Goal: Communication & Community: Answer question/provide support

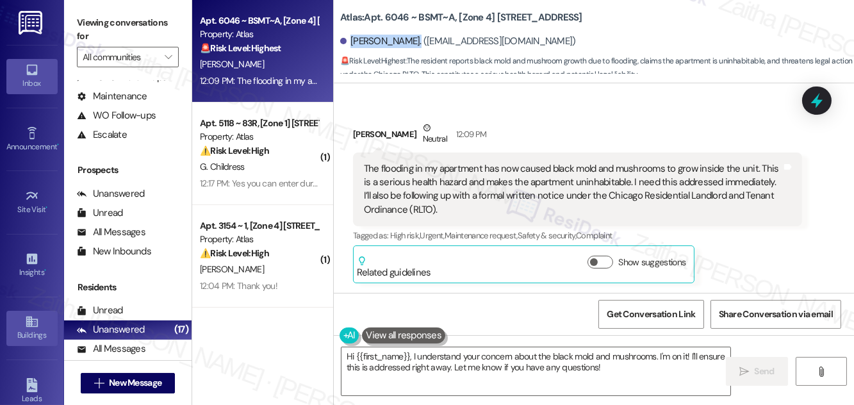
scroll to position [201, 0]
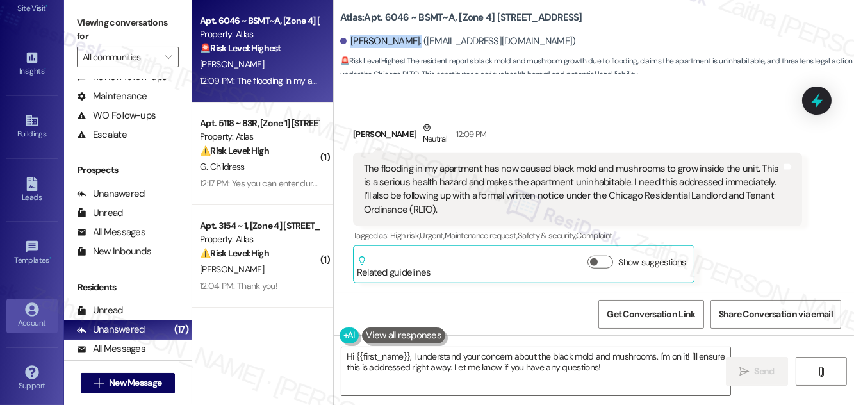
click at [33, 309] on icon at bounding box center [31, 308] width 13 height 13
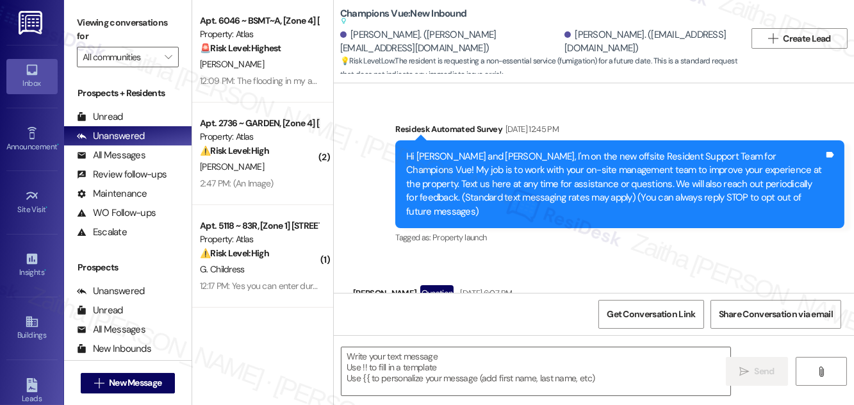
type textarea "Fetching suggested responses. Please feel free to read through the conversation…"
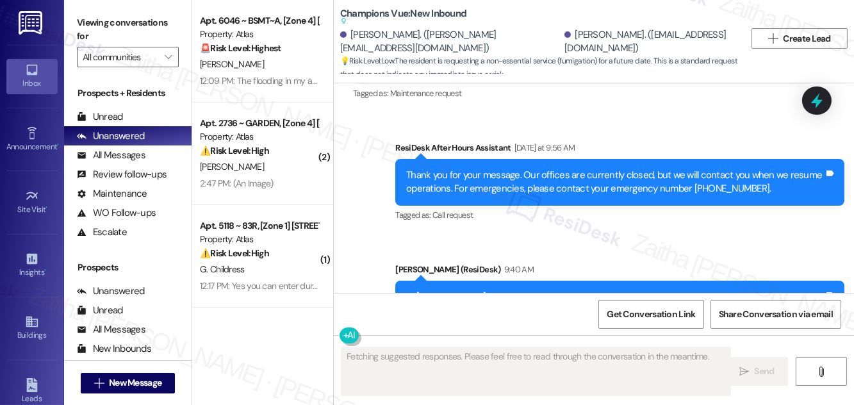
scroll to position [11880, 0]
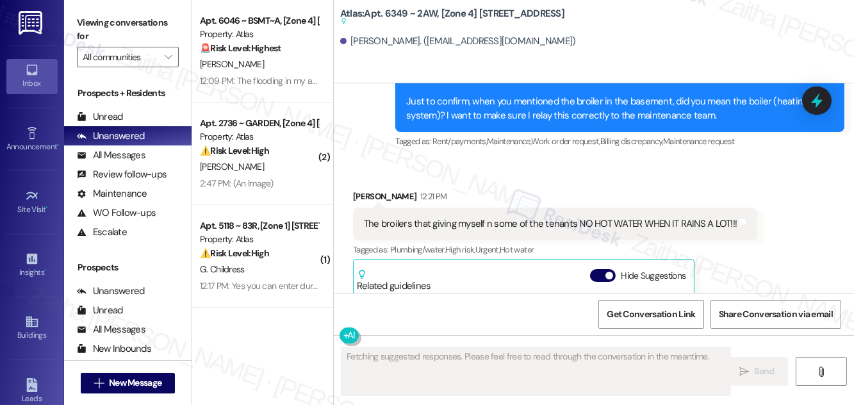
scroll to position [20381, 0]
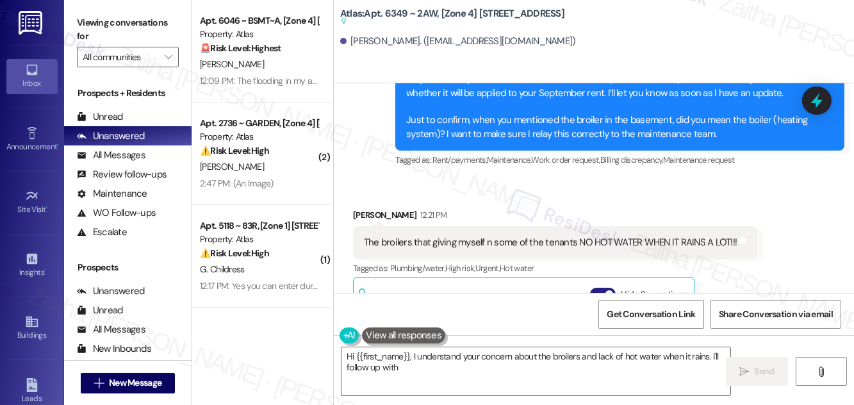
click at [596, 288] on button "Hide Suggestions" at bounding box center [603, 294] width 26 height 13
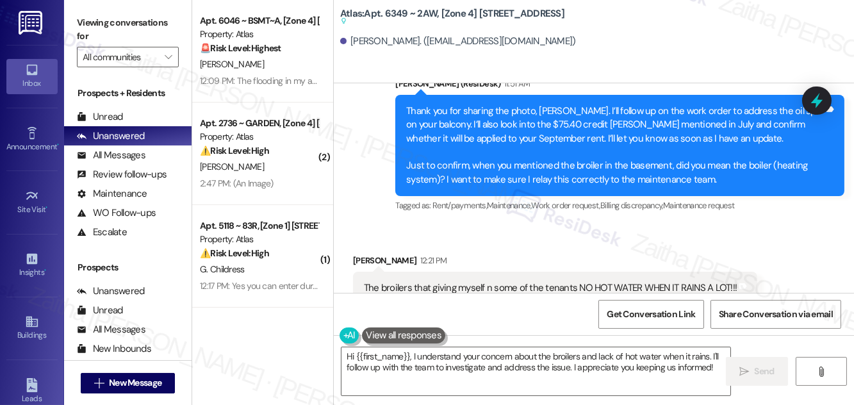
scroll to position [20393, 0]
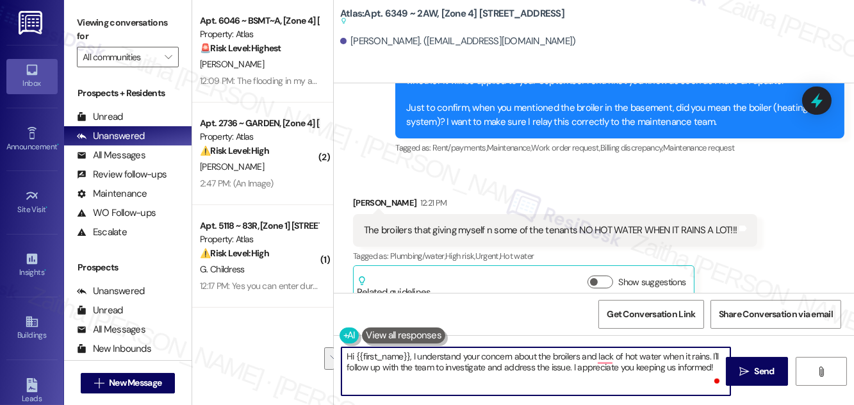
drag, startPoint x: 347, startPoint y: 356, endPoint x: 714, endPoint y: 370, distance: 367.4
click at [714, 370] on textarea "Hi {{first_name}}, I understand your concern about the broilers and lack of hot…" at bounding box center [536, 371] width 389 height 48
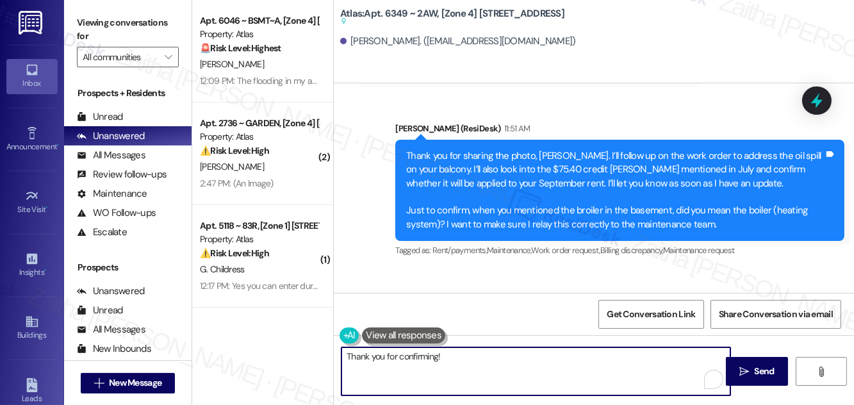
scroll to position [20277, 0]
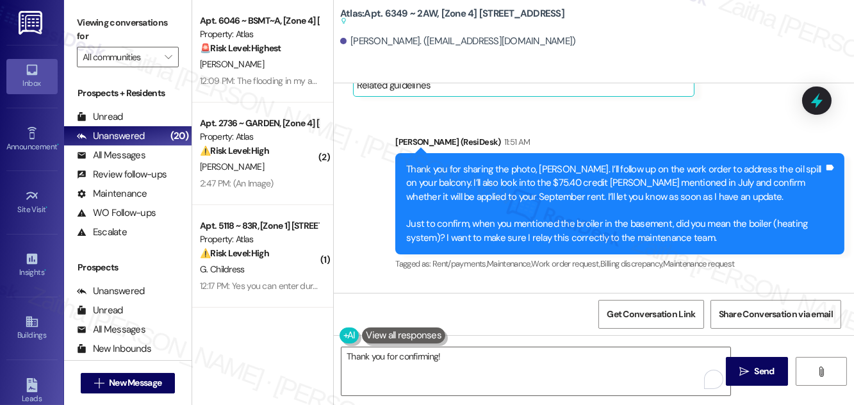
drag, startPoint x: 366, startPoint y: 238, endPoint x: 739, endPoint y: 243, distance: 373.6
click at [739, 330] on div "The broilers that giving myself n some of the tenants NO HOT WATER WHEN IT RAIN…" at bounding box center [555, 346] width 404 height 33
copy div "he broilers that giving myself n some of the tenants NO HOT WATER WHEN IT RAINS…"
click at [528, 283] on div "Received via SMS Yolanda Velasquez 12:21 PM The broilers that giving myself n s…" at bounding box center [594, 401] width 520 height 236
drag, startPoint x: 349, startPoint y: 38, endPoint x: 423, endPoint y: 33, distance: 73.9
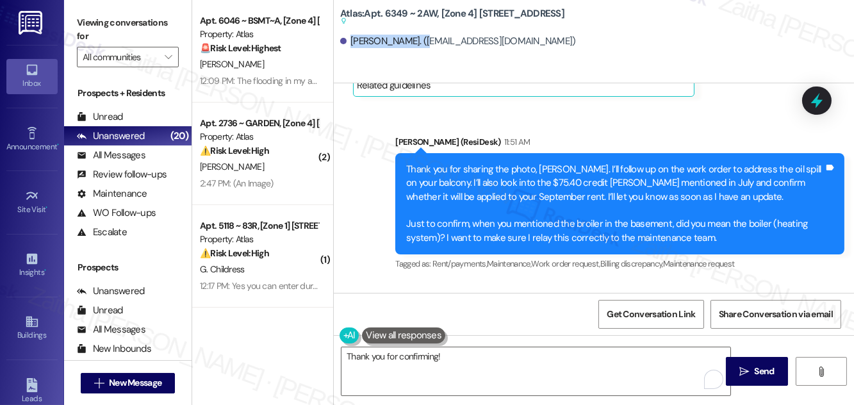
click at [423, 33] on div "Yolanda Velasquez. (swimmingyv@gmail.com)" at bounding box center [597, 42] width 514 height 26
copy div "Yolanda Velasquez"
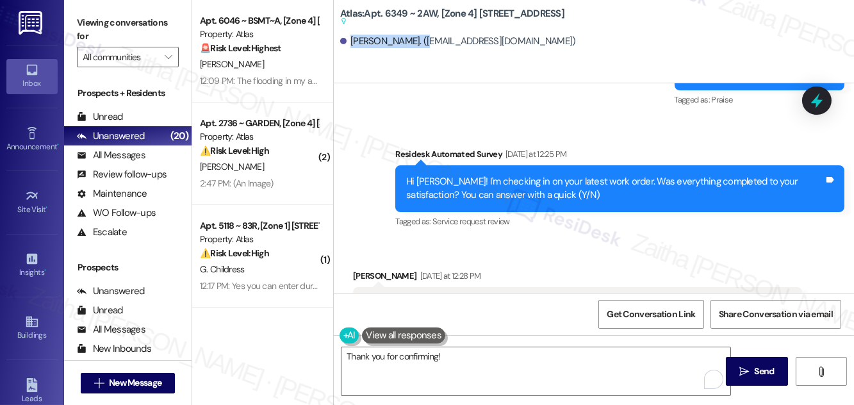
scroll to position [18820, 0]
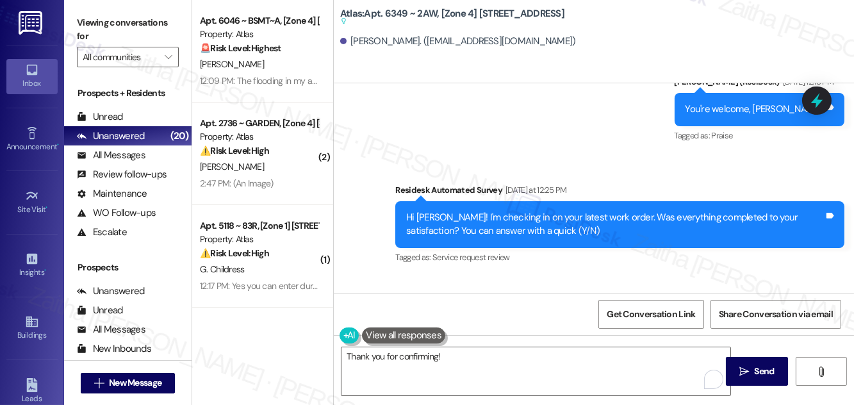
drag, startPoint x: 531, startPoint y: 228, endPoint x: 578, endPoint y: 242, distance: 48.9
click at [578, 333] on div "Yes I have hot water, I really will appreciate if Atlas Asset management fixes …" at bounding box center [573, 347] width 418 height 28
copy div "if Atlas Asset management fixes the boiler problems, every time it rains, broil…"
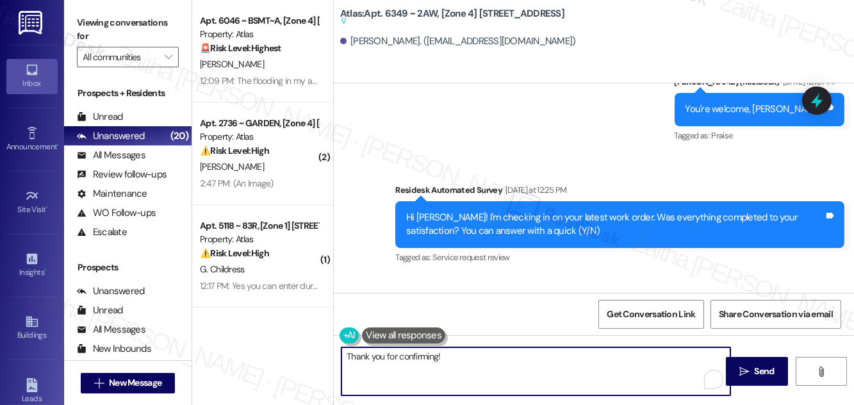
click at [454, 360] on textarea "Thank you for confirming!" at bounding box center [536, 371] width 389 height 48
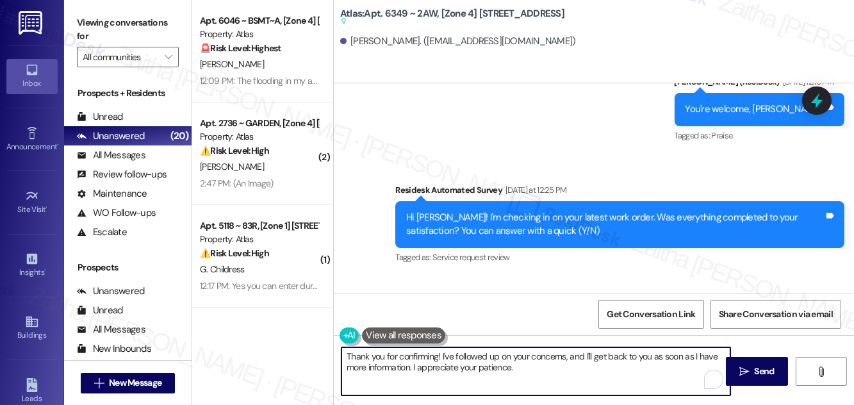
scroll to position [169, 0]
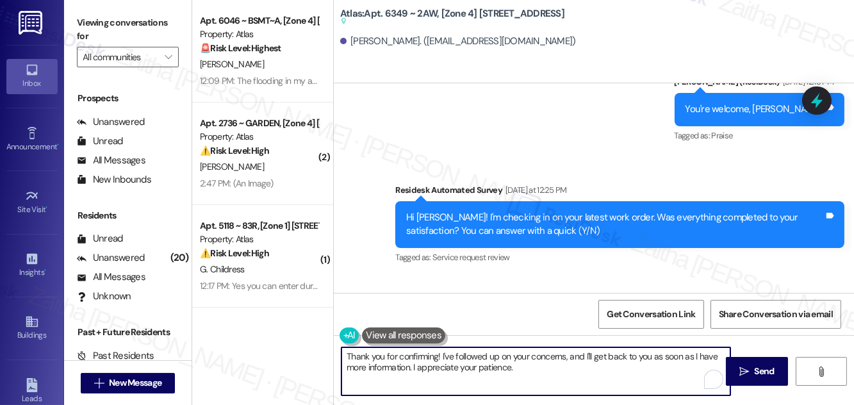
drag, startPoint x: 534, startPoint y: 369, endPoint x: 540, endPoint y: 346, distance: 23.8
click at [534, 369] on textarea "Thank you for confirming! I've followed up on your concerns, and I'll get back …" at bounding box center [536, 371] width 389 height 48
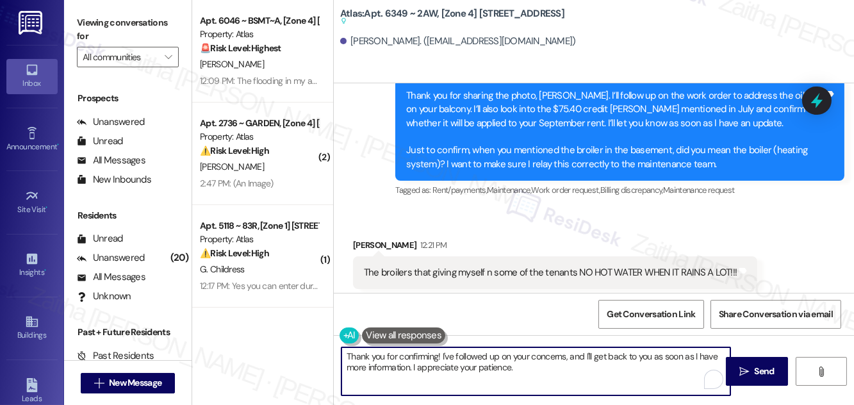
scroll to position [20393, 0]
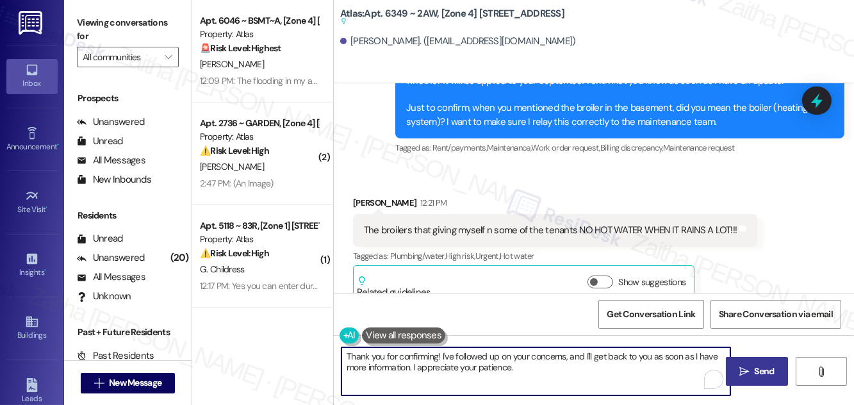
type textarea "Thank you for confirming! I've followed up on your concerns, and I'll get back …"
click at [759, 365] on span "Send" at bounding box center [765, 371] width 20 height 13
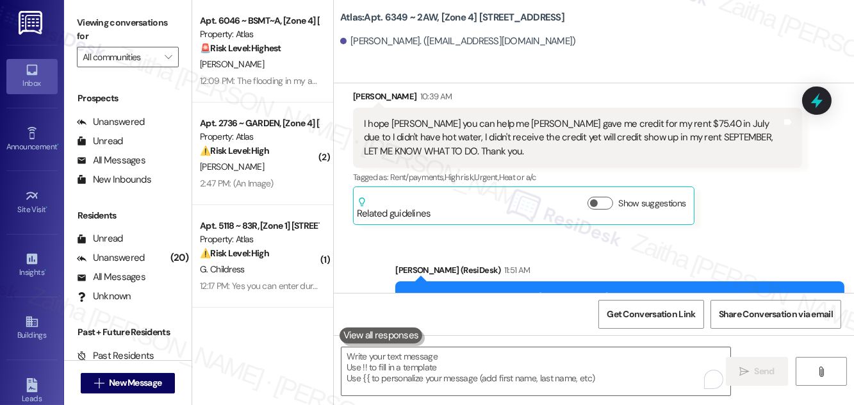
scroll to position [20147, 0]
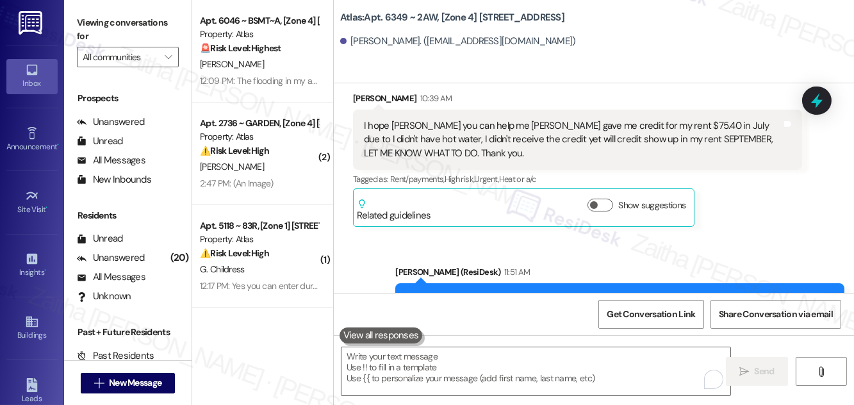
drag, startPoint x: 405, startPoint y: 187, endPoint x: 737, endPoint y: 266, distance: 341.1
click at [737, 283] on div "Thank you for sharing the photo, Yolanda. I’ll follow up on the work order to a…" at bounding box center [619, 334] width 449 height 102
copy div "Thank you for sharing the photo, Yolanda. I’ll follow up on the work order to a…"
click at [742, 115] on div "Yolanda Velasquez 10:39 AM I hope Sarah you can help me JESSICA HERNANDEZ gave …" at bounding box center [577, 159] width 449 height 135
drag, startPoint x: 401, startPoint y: 186, endPoint x: 511, endPoint y: 207, distance: 111.6
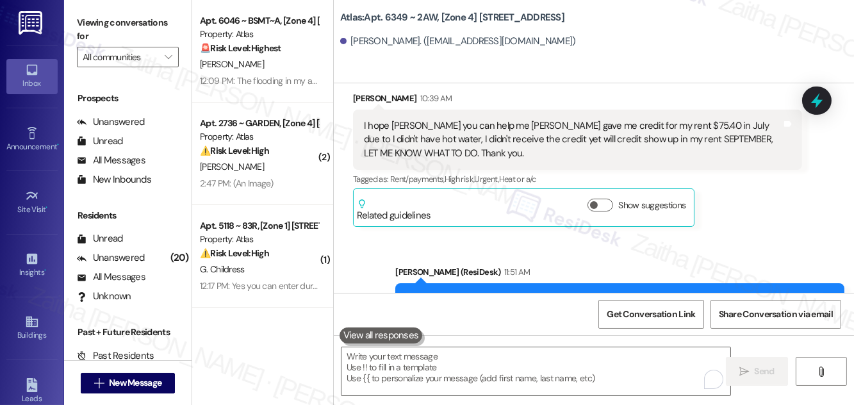
click at [511, 283] on div "Thank you for sharing the photo, Yolanda. I’ll follow up on the work order to a…" at bounding box center [619, 334] width 449 height 102
click at [568, 236] on div "Sent via SMS Sarah (ResiDesk) 11:51 AM Thank you for sharing the photo, Yolanda…" at bounding box center [594, 324] width 520 height 177
click at [813, 99] on icon at bounding box center [817, 101] width 22 height 22
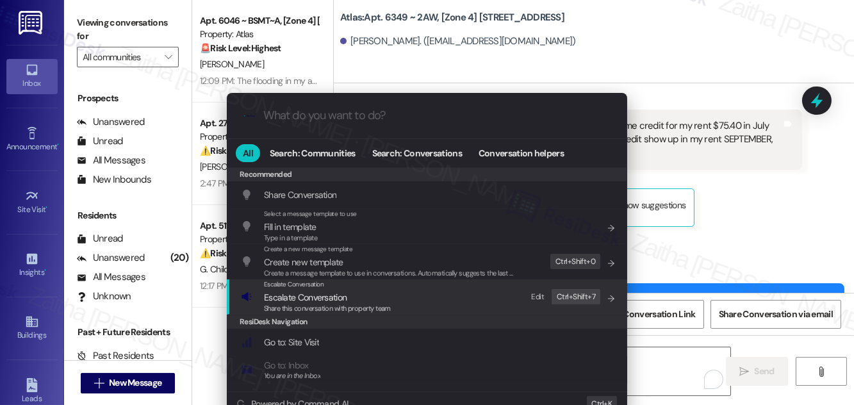
click at [309, 292] on span "Escalate Conversation" at bounding box center [305, 298] width 83 height 12
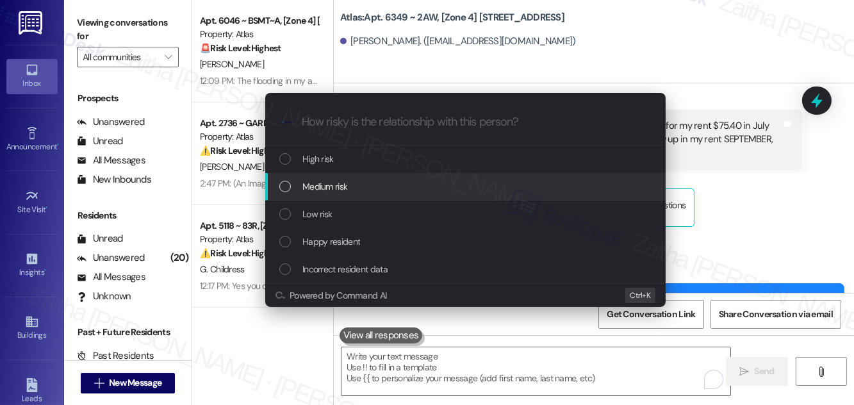
click at [332, 186] on span "Medium risk" at bounding box center [324, 186] width 45 height 14
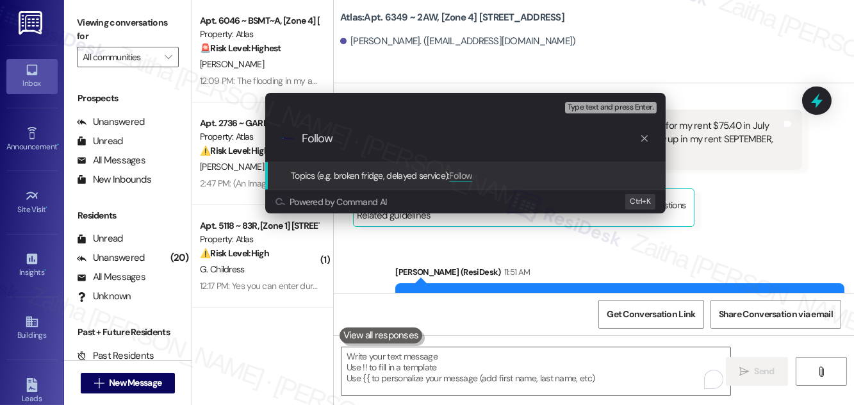
click at [746, 121] on div "Escalate Conversation Medium risk Topics (e.g. broken fridge, delayed service) …" at bounding box center [427, 202] width 854 height 405
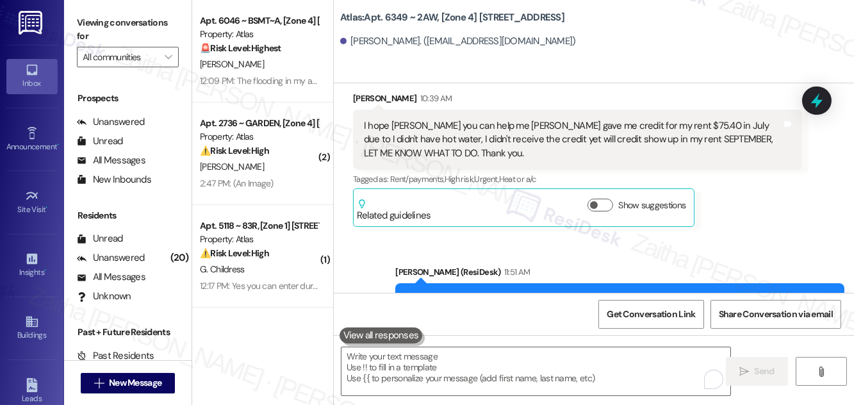
drag, startPoint x: 398, startPoint y: 184, endPoint x: 744, endPoint y: 213, distance: 347.2
click at [744, 283] on div "Thank you for sharing the photo, Yolanda. I’ll follow up on the work order to a…" at bounding box center [619, 334] width 449 height 102
copy div "Thank you for sharing the photo, Yolanda. I’ll follow up on the work order to a…"
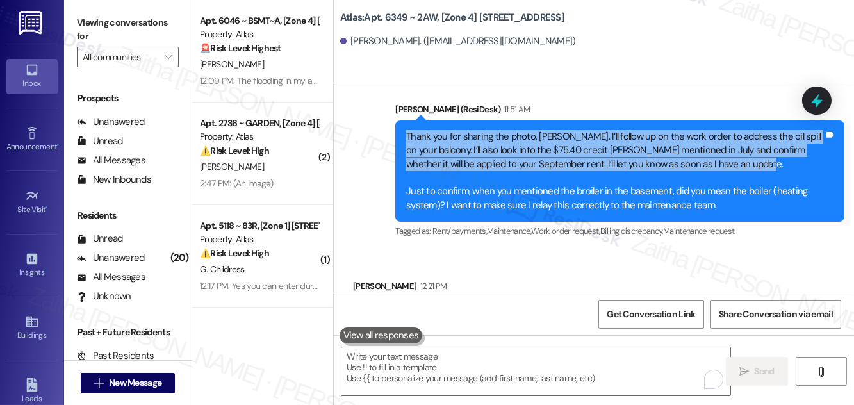
scroll to position [20263, 0]
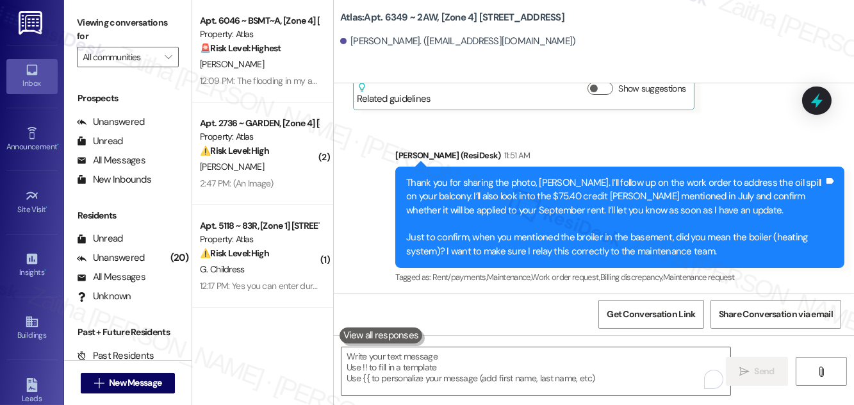
drag, startPoint x: 350, startPoint y: 254, endPoint x: 737, endPoint y: 256, distance: 387.0
click at [737, 316] on div "Received via SMS Yolanda Velasquez 12:21 PM The broilers that giving myself n s…" at bounding box center [555, 379] width 424 height 127
copy div "The broilers that giving myself n some of the tenants NO HOT WATER WHEN IT RAIN…"
click at [705, 326] on div "Yolanda Velasquez 12:21 PM" at bounding box center [555, 335] width 404 height 18
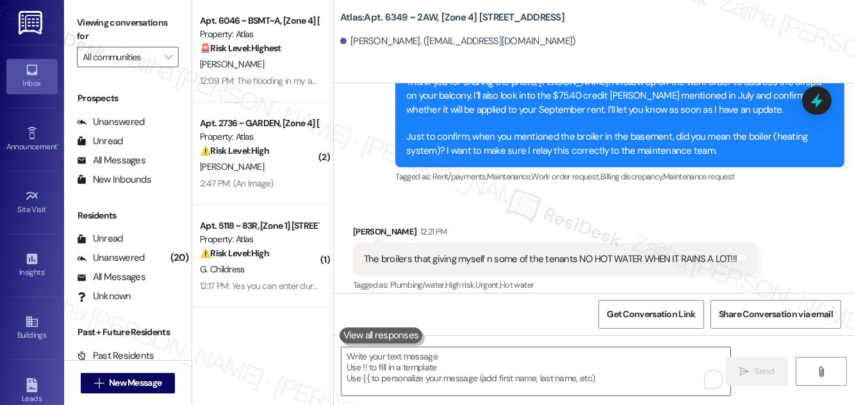
scroll to position [20496, 0]
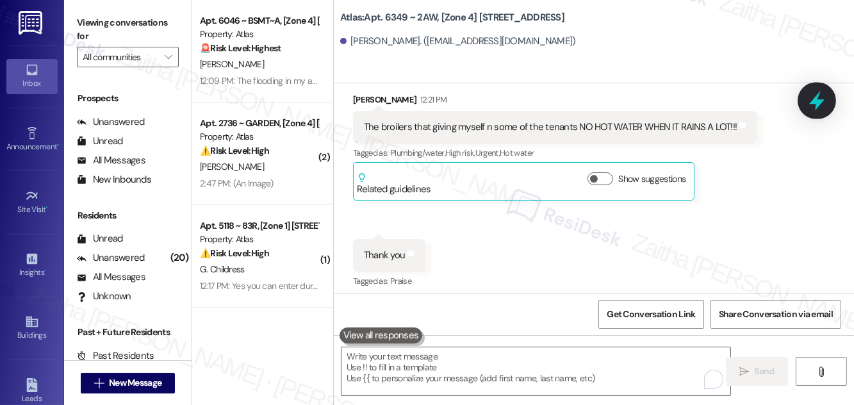
click at [824, 108] on icon at bounding box center [817, 101] width 22 height 22
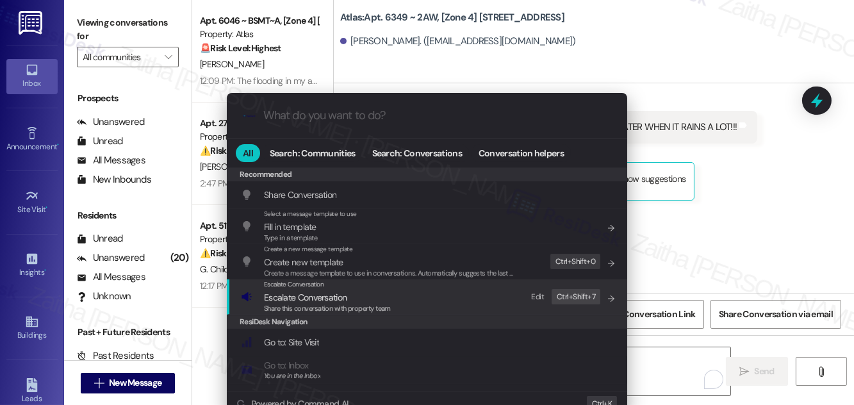
click at [337, 296] on span "Escalate Conversation" at bounding box center [305, 298] width 83 height 12
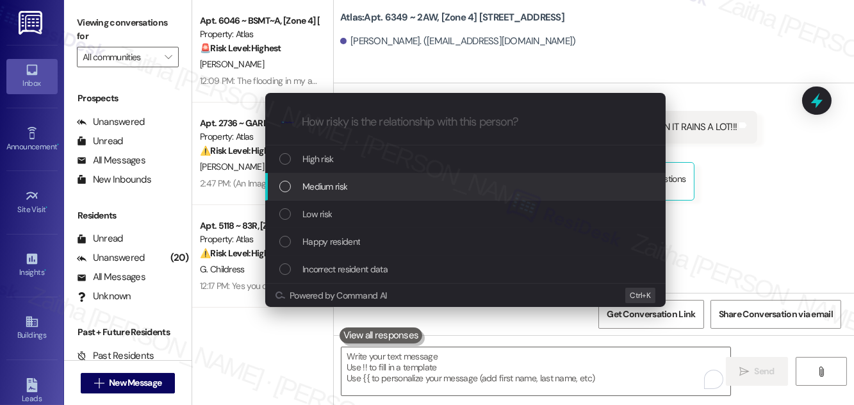
click at [349, 186] on div "Medium risk" at bounding box center [466, 186] width 375 height 14
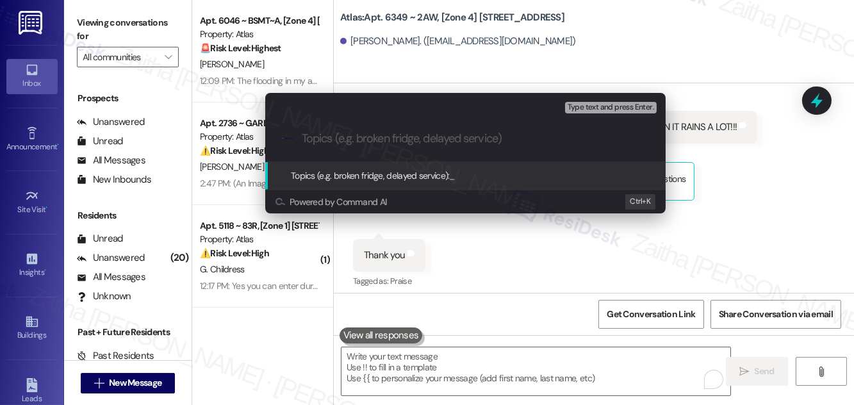
click at [733, 160] on div "Escalate Conversation Medium risk Topics (e.g. broken fridge, delayed service) …" at bounding box center [427, 202] width 854 height 405
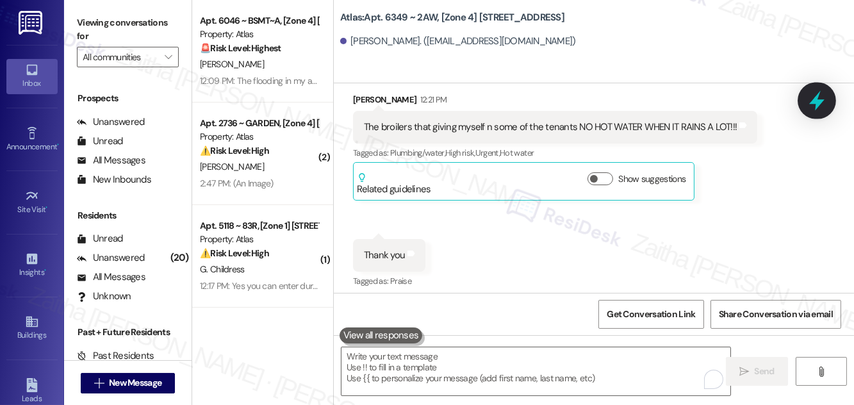
click at [819, 100] on icon at bounding box center [816, 101] width 15 height 20
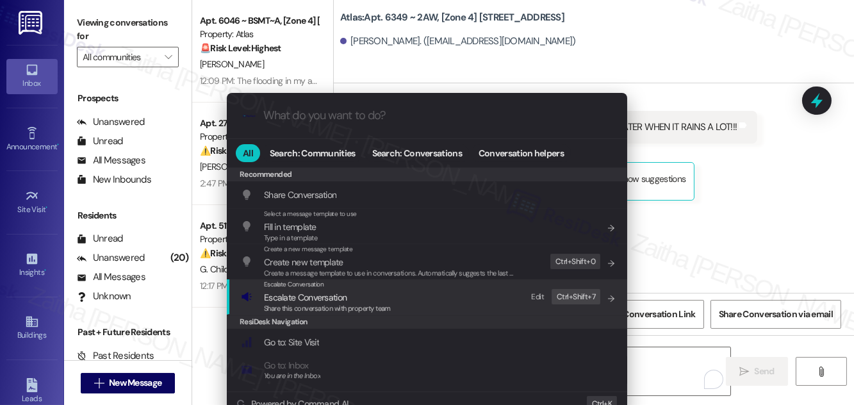
click at [278, 297] on span "Escalate Conversation" at bounding box center [305, 298] width 83 height 12
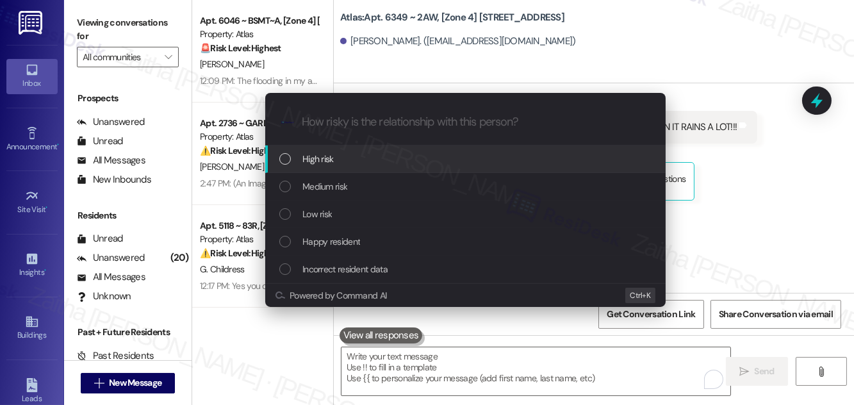
click at [356, 160] on div "High risk" at bounding box center [466, 159] width 375 height 14
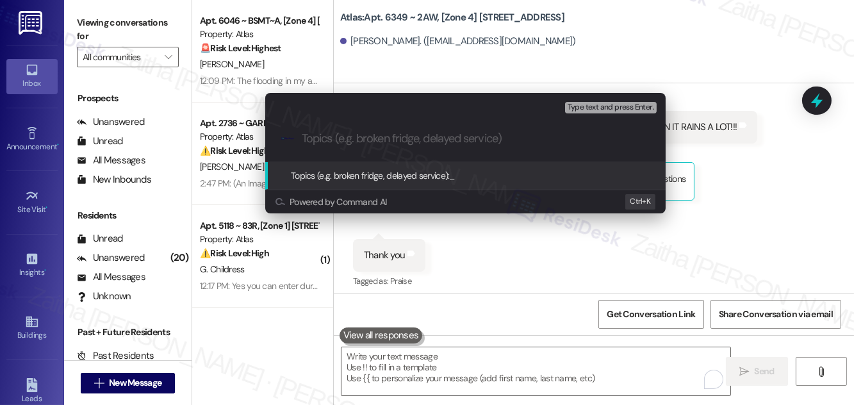
paste input "Follow-Up: Balcony Oil Spill, Rent Credit, and Boiler Concern"
type input "Follow-Up: Balcony Oil Spill, Rent Credit, and Boiler Concern"
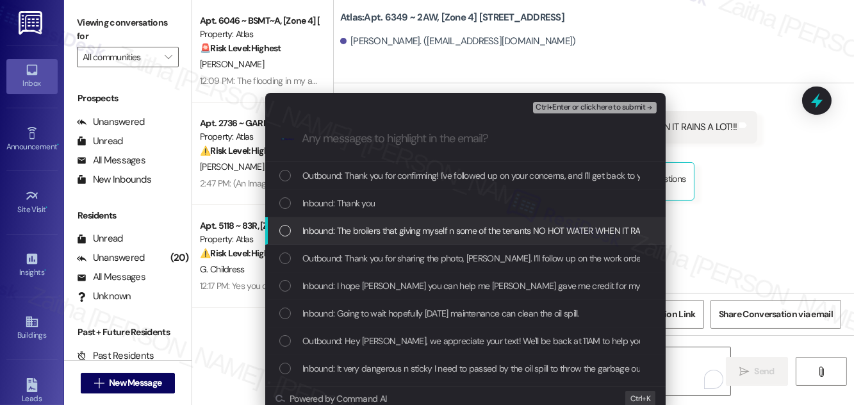
click at [388, 228] on span "Inbound: The broilers that giving myself n some of the tenants NO HOT WATER WHE…" at bounding box center [492, 231] width 380 height 14
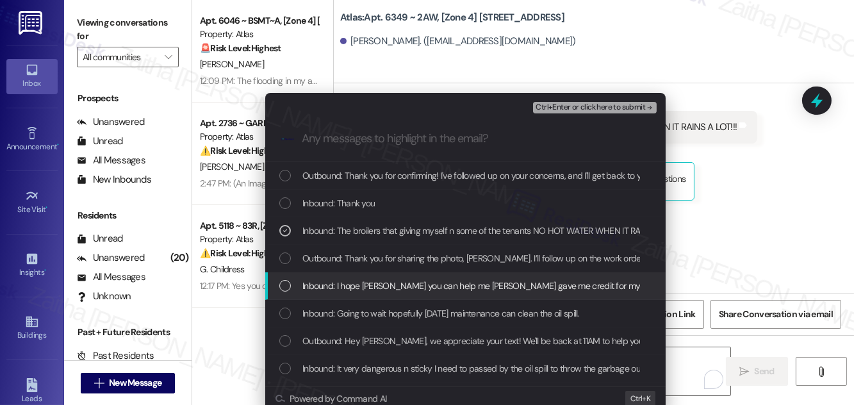
click at [387, 277] on div "Inbound: I hope Sarah you can help me JESSICA HERNANDEZ gave me credit for my r…" at bounding box center [465, 286] width 400 height 28
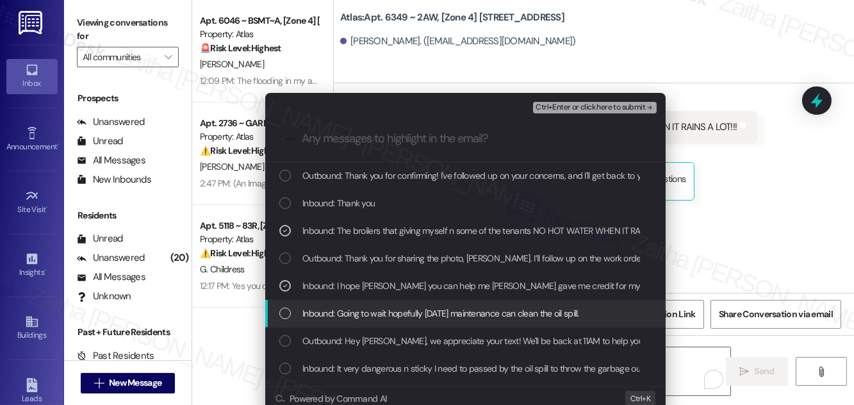
click at [388, 309] on span "Inbound: Going to wait hopefully tomorrow maintenance can clean the oil spill." at bounding box center [440, 313] width 277 height 14
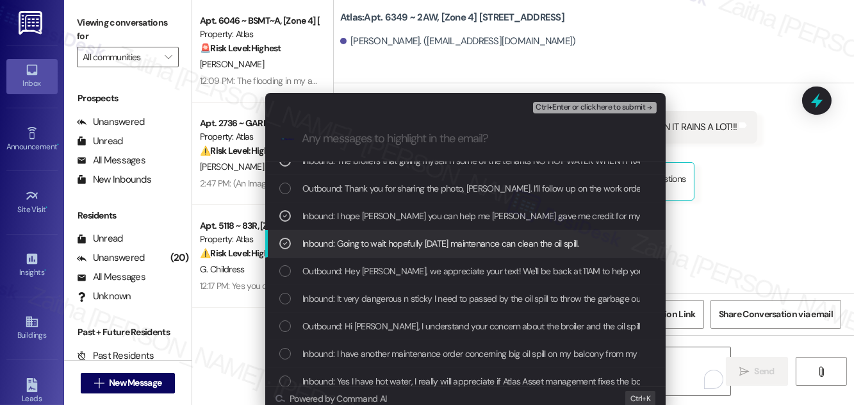
scroll to position [116, 0]
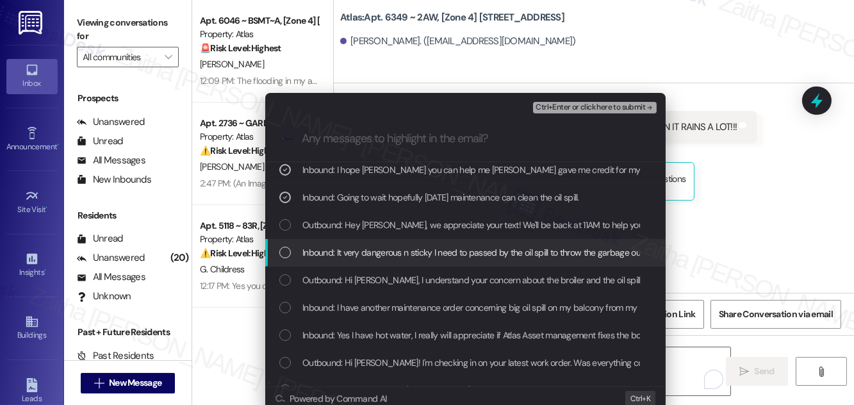
click at [374, 253] on span "Inbound: It very dangerous n sticky I need to passed by the oil spill to throw …" at bounding box center [564, 252] width 524 height 14
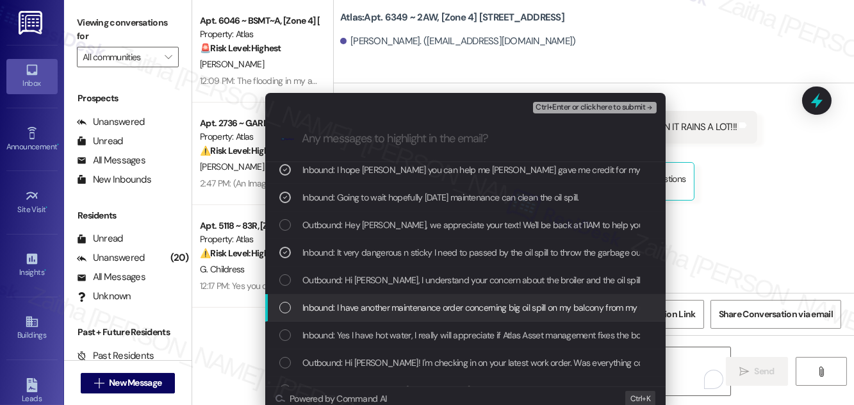
click at [377, 302] on span "Inbound: I have another maintenance order concerning big oil spill on my balcon…" at bounding box center [769, 308] width 934 height 14
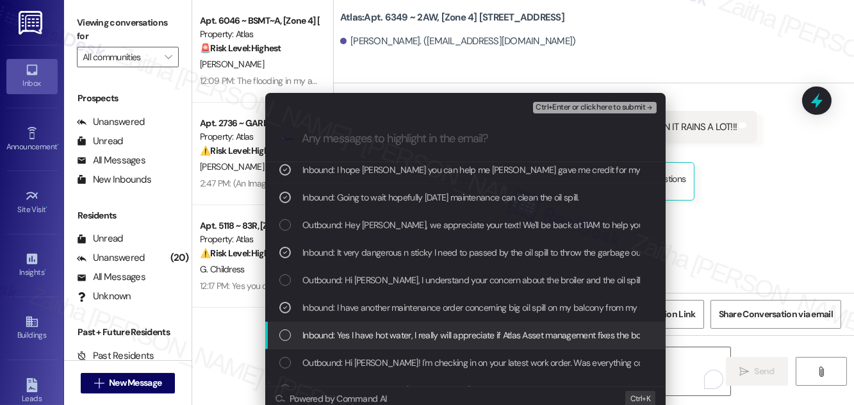
click at [402, 334] on span "Inbound: Yes I have hot water, I really will appreciate if Atlas Asset manageme…" at bounding box center [601, 335] width 599 height 14
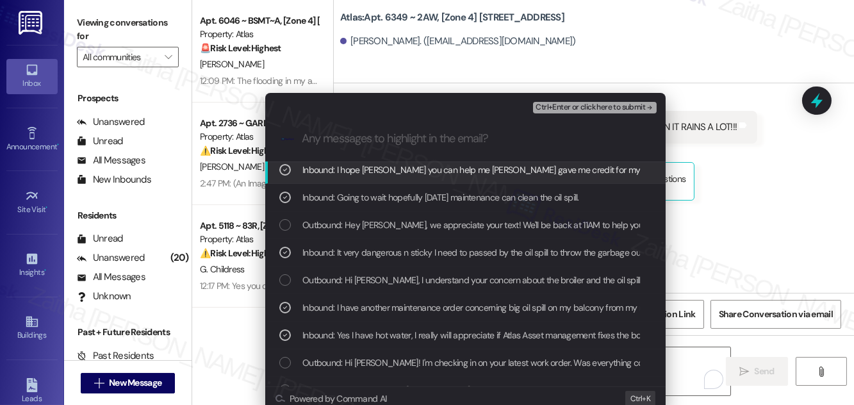
click at [593, 108] on span "Ctrl+Enter or click here to submit" at bounding box center [591, 107] width 110 height 9
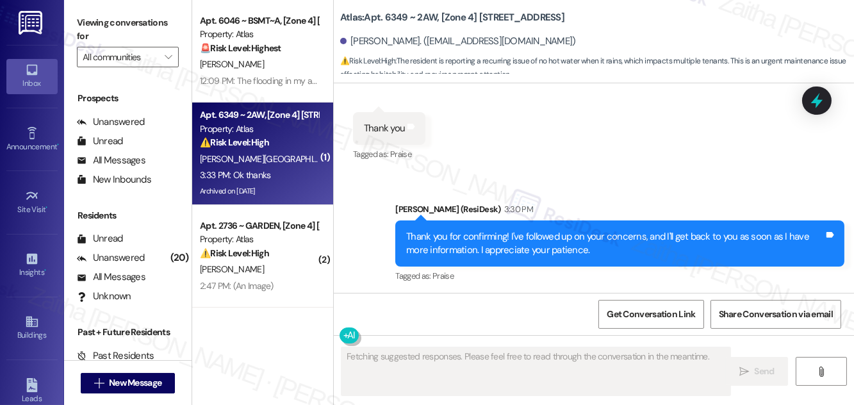
scroll to position [20623, 0]
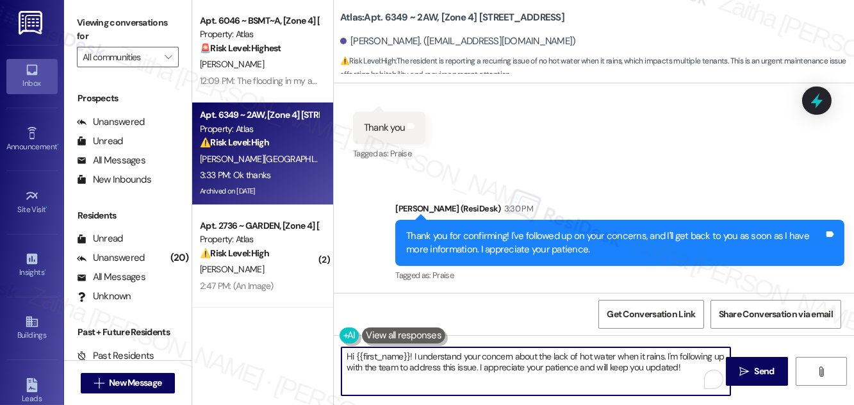
drag, startPoint x: 433, startPoint y: 360, endPoint x: 700, endPoint y: 381, distance: 267.4
click at [695, 388] on textarea "Hi {{first_name}}! I understand your concern about the lack of hot water when i…" at bounding box center [536, 371] width 389 height 48
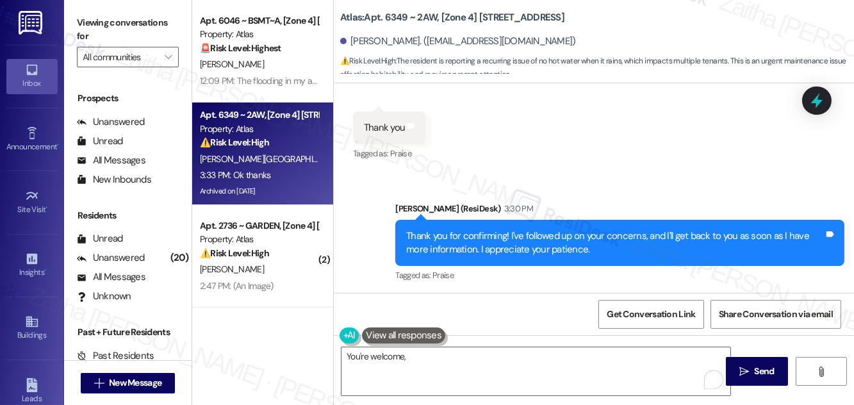
click at [363, 324] on div "Yolanda Velasquez 3:33 PM" at bounding box center [471, 333] width 236 height 18
copy div "Yolanda"
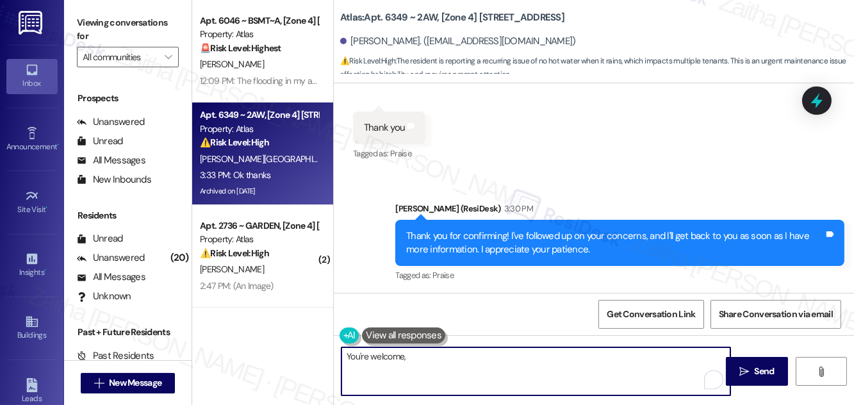
click at [436, 359] on textarea "You're welcome," at bounding box center [536, 371] width 389 height 48
paste textarea "Yolanda"
type textarea "You're welcome, Yolanda!"
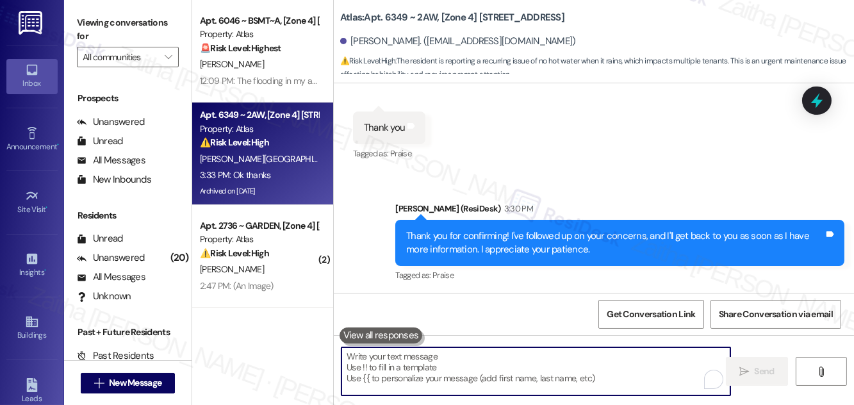
scroll to position [20623, 0]
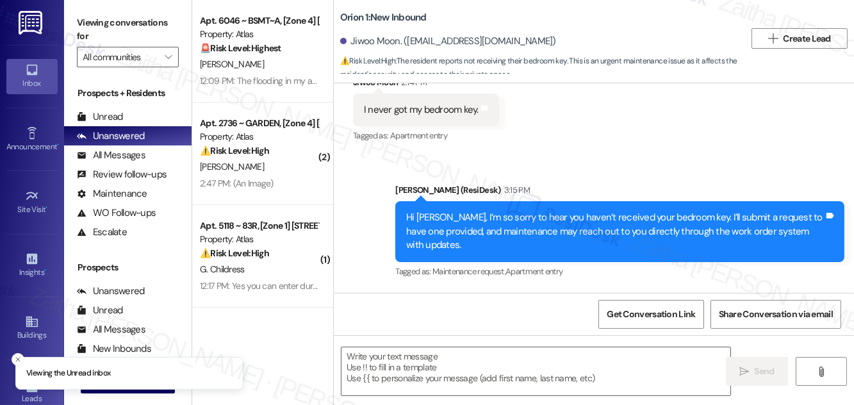
type textarea "Fetching suggested responses. Please feel free to read through the conversation…"
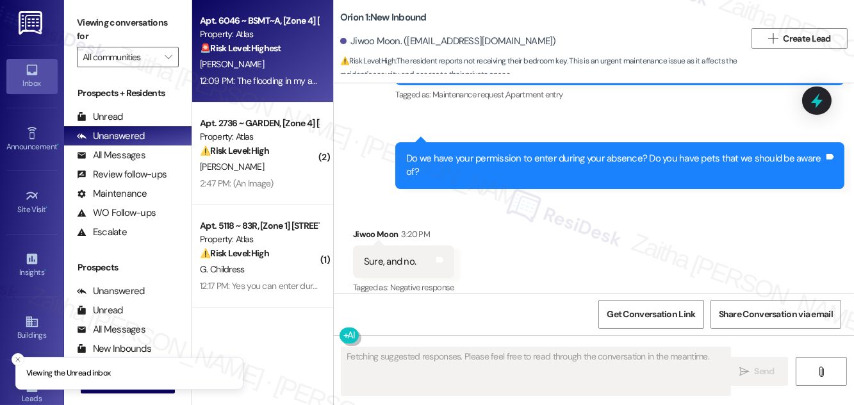
scroll to position [360, 0]
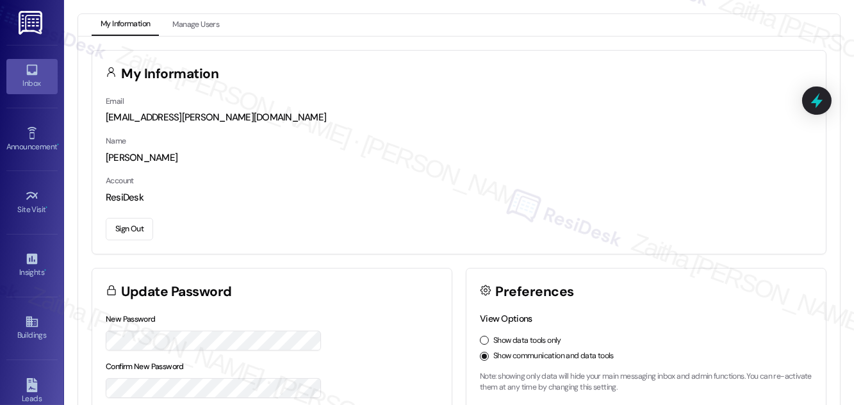
click at [26, 90] on div "Inbox" at bounding box center [32, 83] width 64 height 13
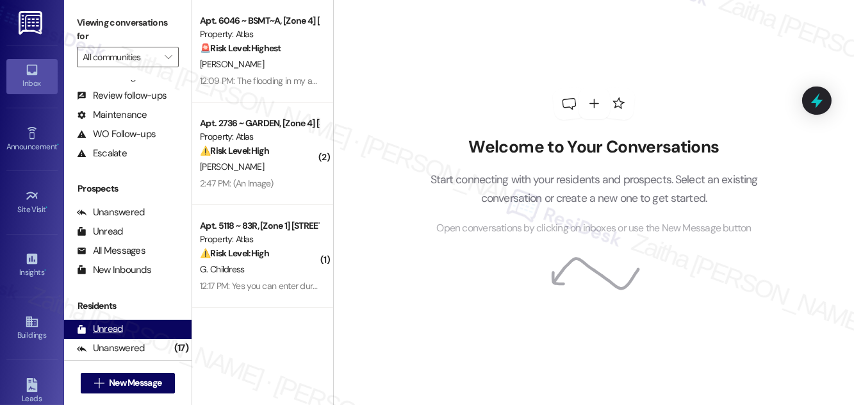
scroll to position [169, 0]
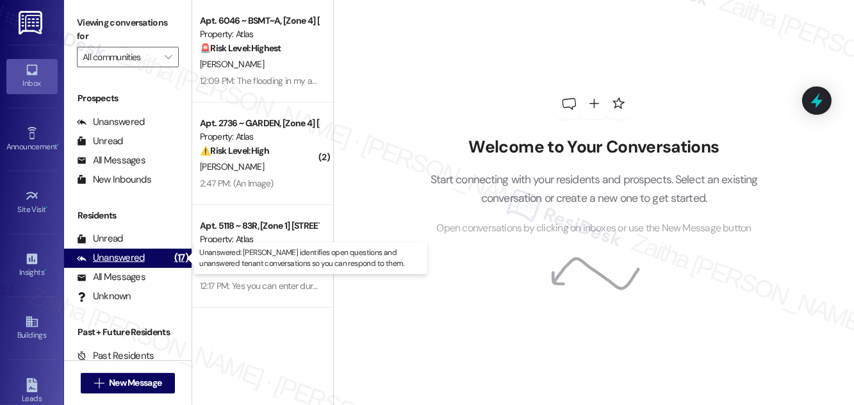
click at [126, 256] on div "Unanswered" at bounding box center [111, 257] width 68 height 13
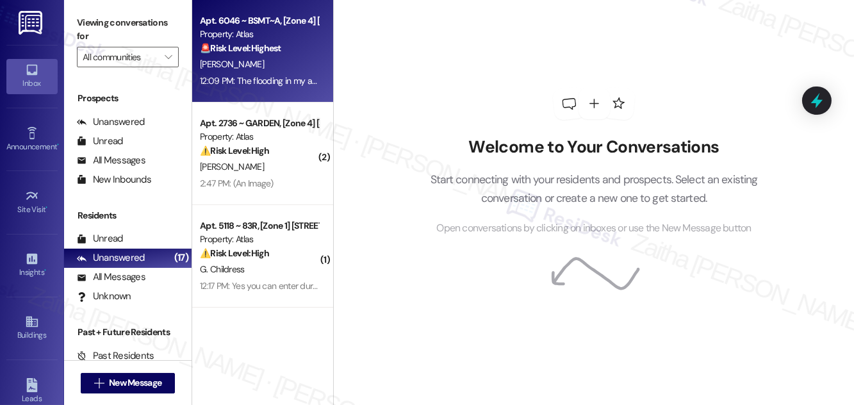
click at [283, 59] on div "[PERSON_NAME]" at bounding box center [259, 64] width 121 height 16
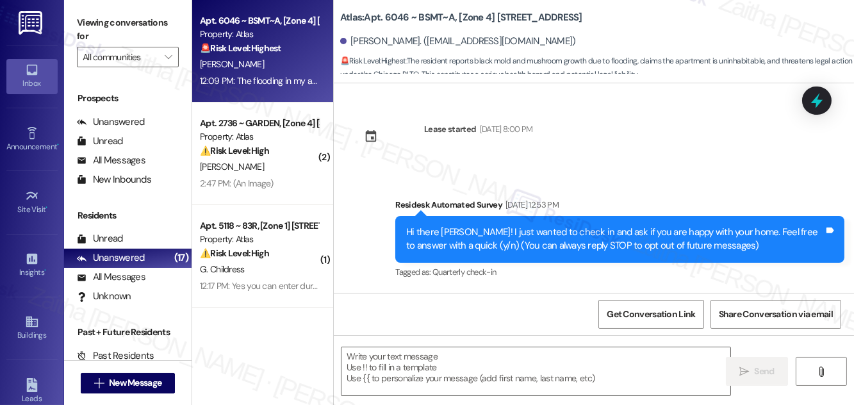
scroll to position [2489, 0]
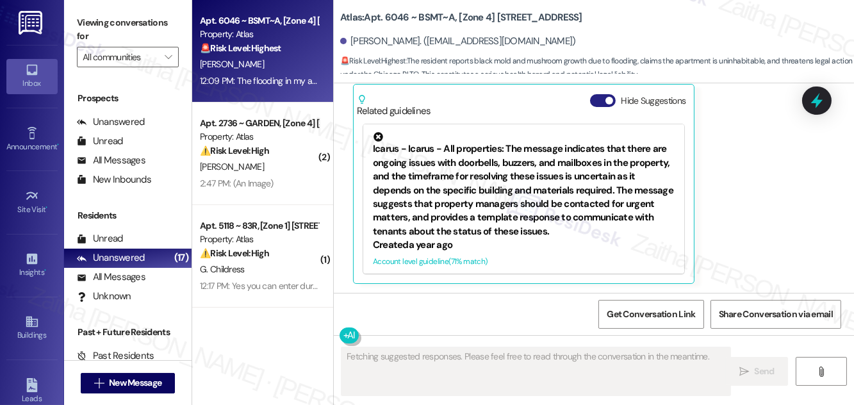
click at [599, 95] on button "Hide Suggestions" at bounding box center [603, 100] width 26 height 13
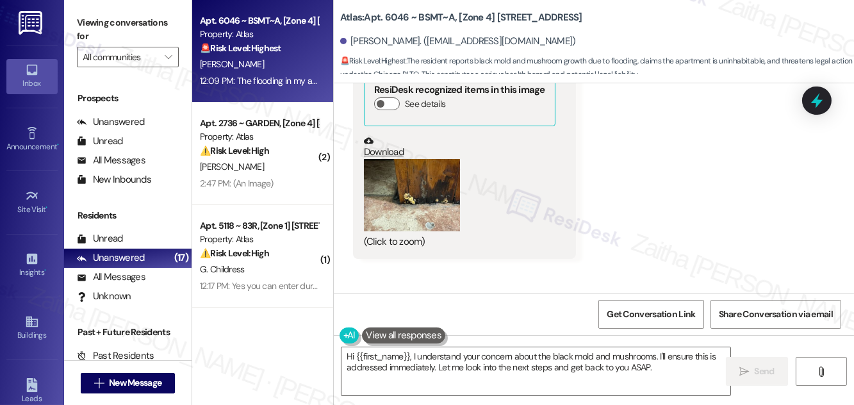
scroll to position [1977, 0]
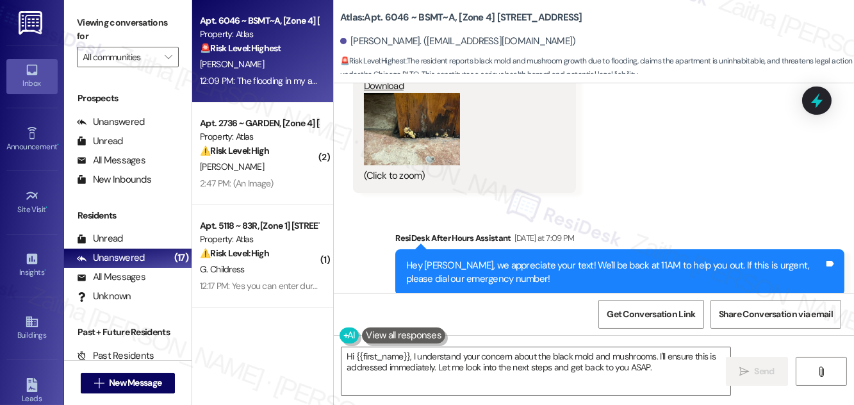
click at [448, 134] on button "Zoom image" at bounding box center [412, 129] width 96 height 72
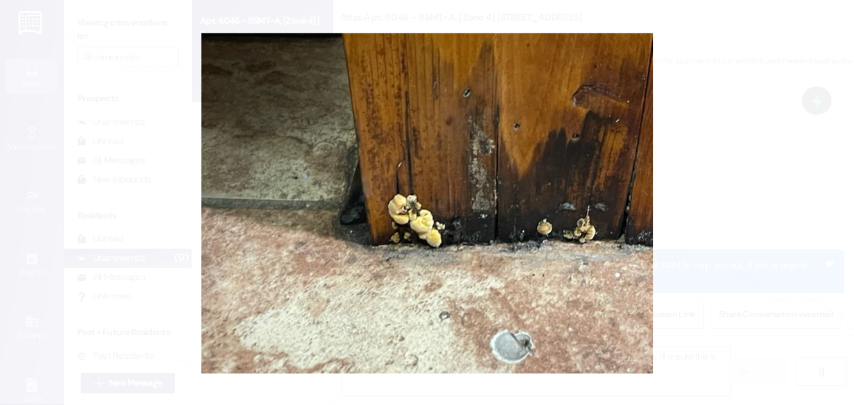
click at [739, 199] on button "Unzoom image" at bounding box center [427, 202] width 854 height 405
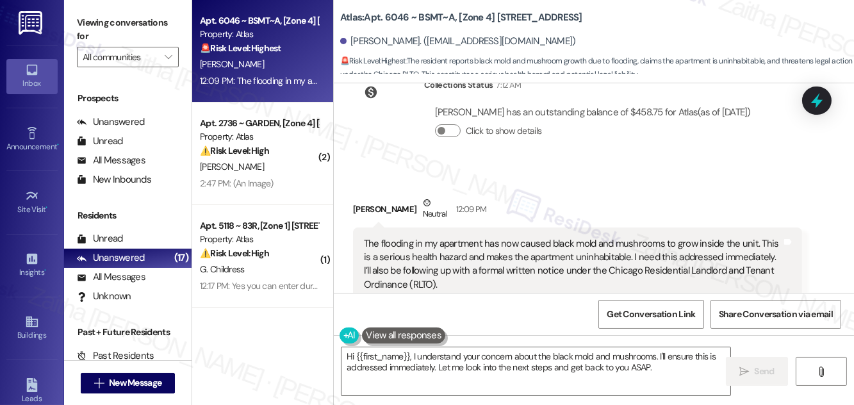
scroll to position [2327, 0]
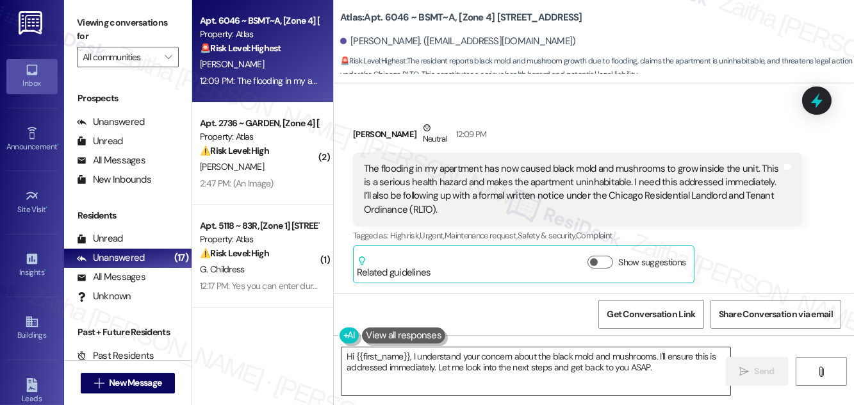
click at [349, 353] on textarea "Hi {{first_name}}, I understand your concern about the black mold and mushrooms…" at bounding box center [536, 371] width 389 height 48
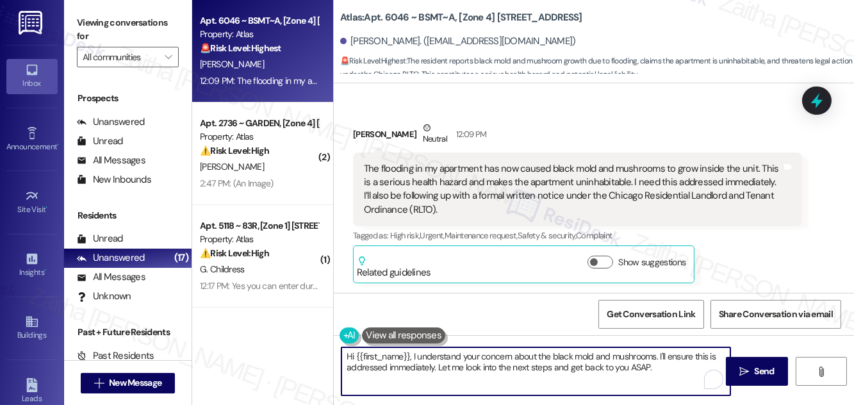
click at [349, 353] on textarea "Hi {{first_name}}, I understand your concern about the black mold and mushrooms…" at bounding box center [536, 371] width 389 height 48
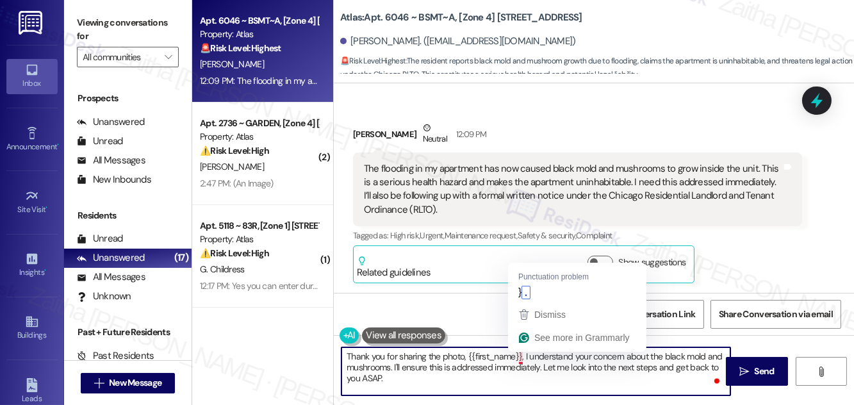
click at [524, 352] on textarea "Thank you for sharing the photo, {{first_name}}, I understand your concern abou…" at bounding box center [536, 371] width 389 height 48
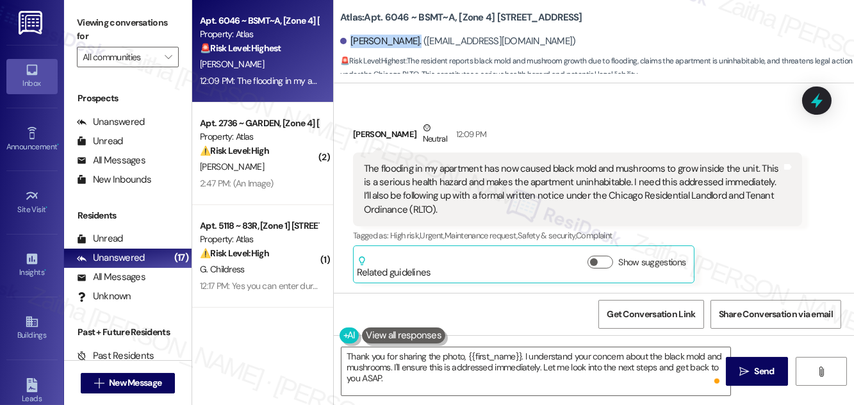
drag, startPoint x: 350, startPoint y: 38, endPoint x: 408, endPoint y: 38, distance: 58.3
click at [408, 38] on div "Terrence Pryor. (pryor_terrence86@yahoo.com)" at bounding box center [458, 41] width 236 height 13
copy div "Terrence Pryor"
click at [586, 129] on div "Terrence Pryor Neutral 12:09 PM" at bounding box center [577, 136] width 449 height 31
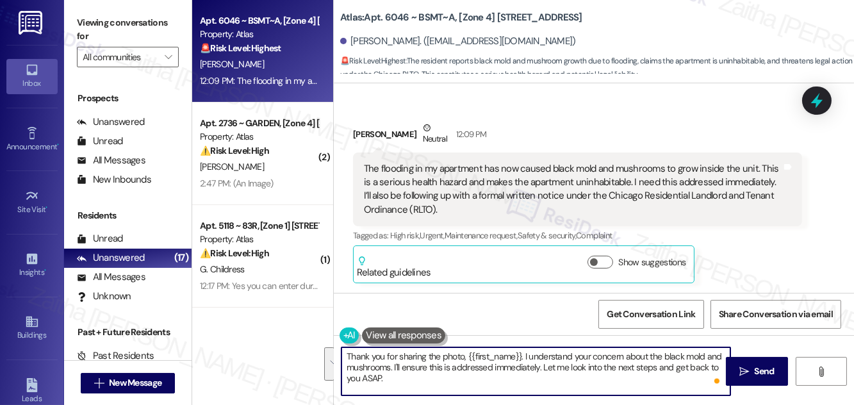
drag, startPoint x: 526, startPoint y: 353, endPoint x: 538, endPoint y: 379, distance: 28.4
click at [538, 379] on textarea "Thank you for sharing the photo, {{first_name}}. I understand your concern abou…" at bounding box center [536, 371] width 389 height 48
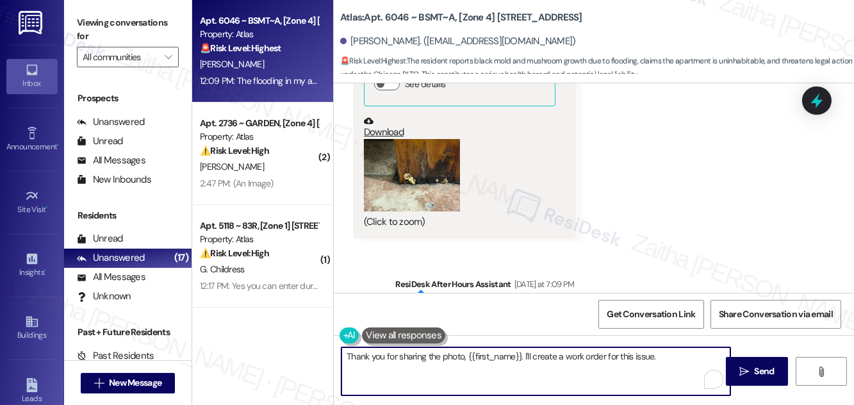
scroll to position [1919, 0]
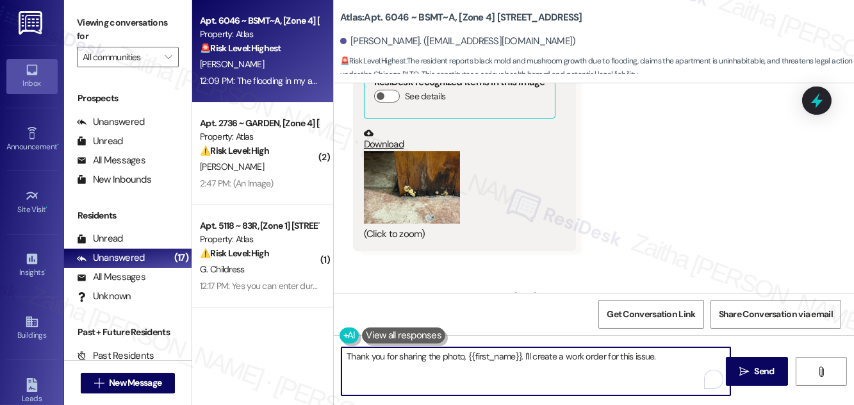
click at [403, 210] on button "Zoom image" at bounding box center [412, 187] width 96 height 72
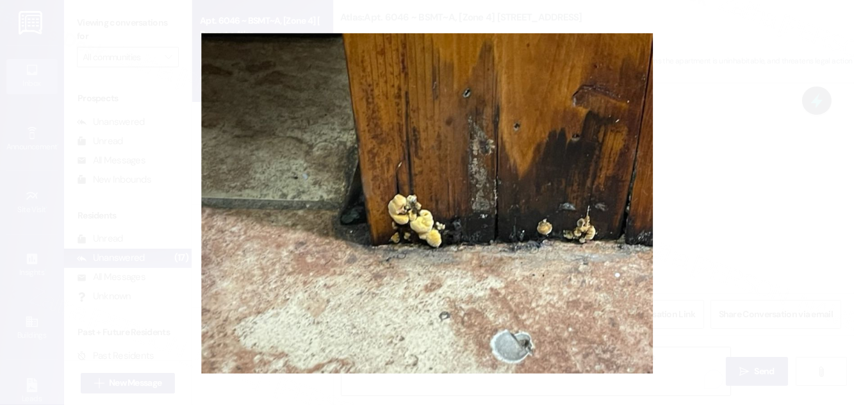
click at [748, 199] on button "Unzoom image" at bounding box center [427, 202] width 854 height 405
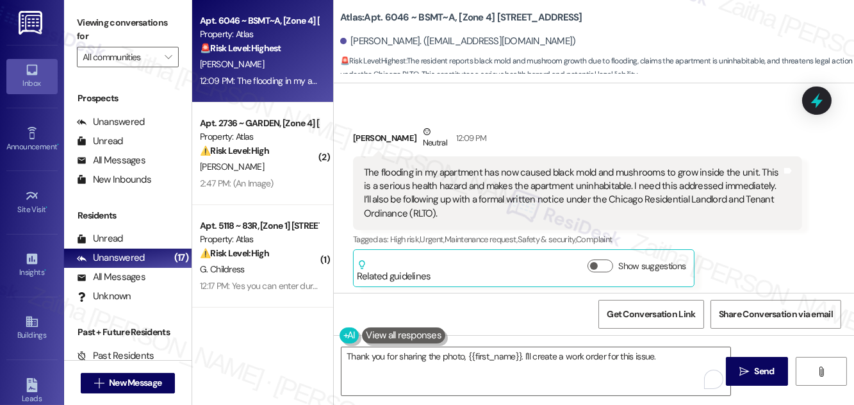
scroll to position [2327, 0]
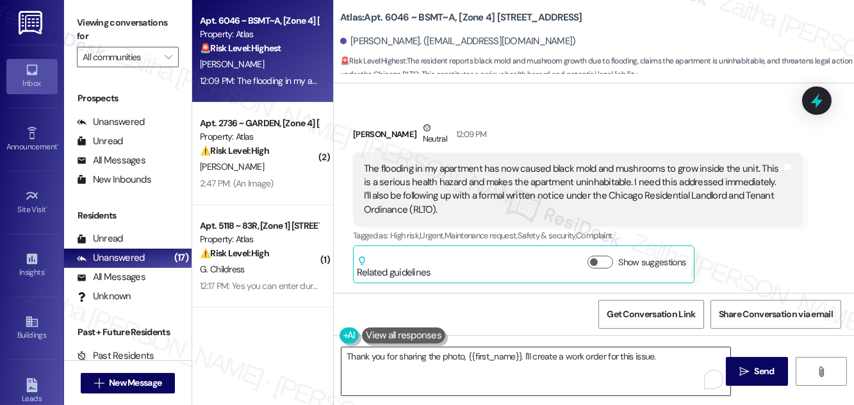
click at [667, 357] on textarea "Thank you for sharing the photo, {{first_name}}. I'll create a work order for t…" at bounding box center [536, 371] width 389 height 48
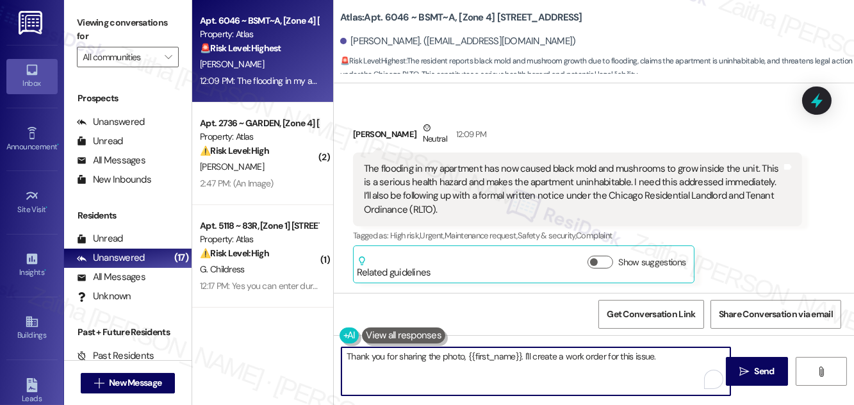
paste textarea "Do we have your permission to enter during your absence? Do you have pets that …"
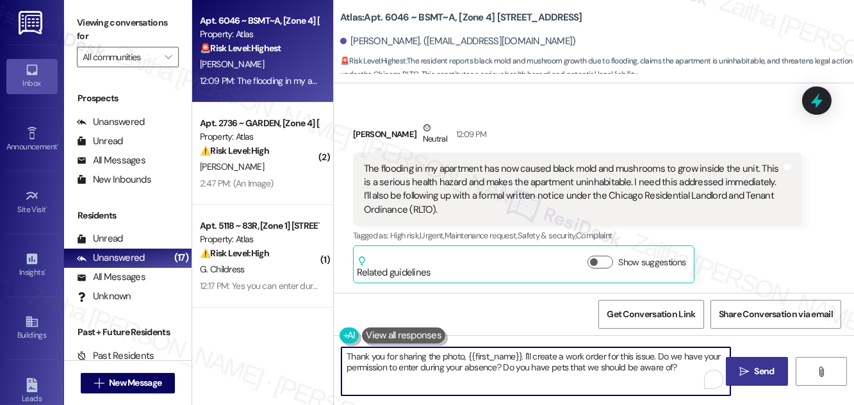
type textarea "Thank you for sharing the photo, {{first_name}}. I'll create a work order for t…"
click at [767, 371] on span "Send" at bounding box center [765, 371] width 20 height 13
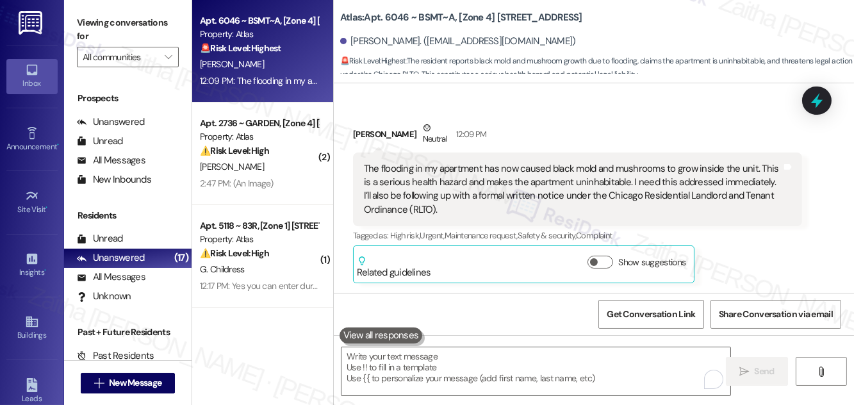
scroll to position [2327, 0]
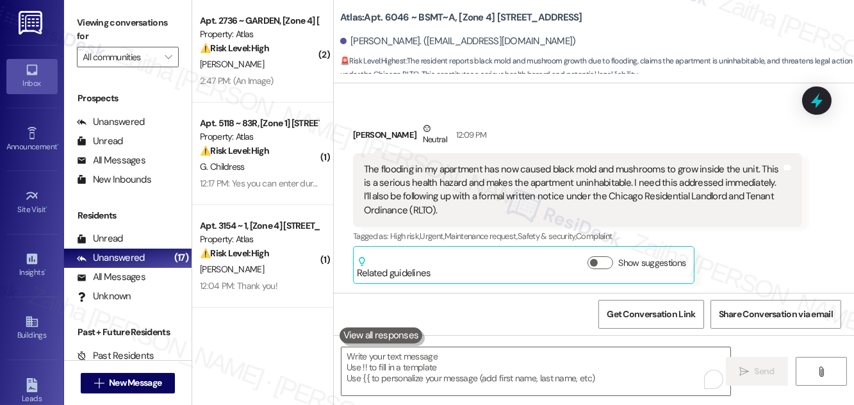
click at [280, 164] on div "G. Childress" at bounding box center [259, 167] width 121 height 16
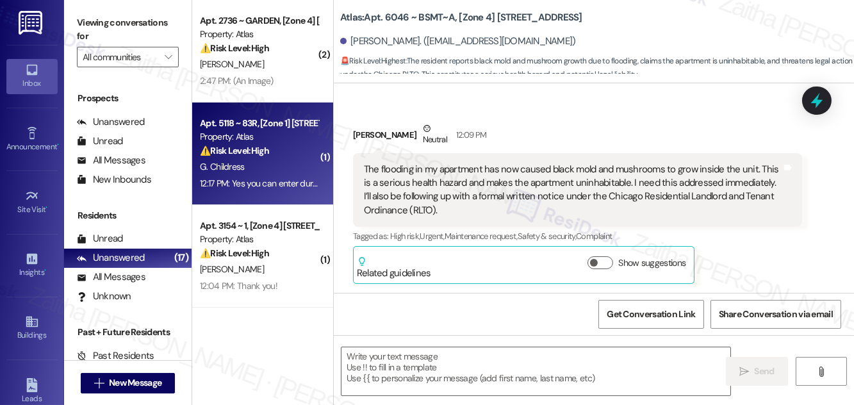
type textarea "Fetching suggested responses. Please feel free to read through the conversation…"
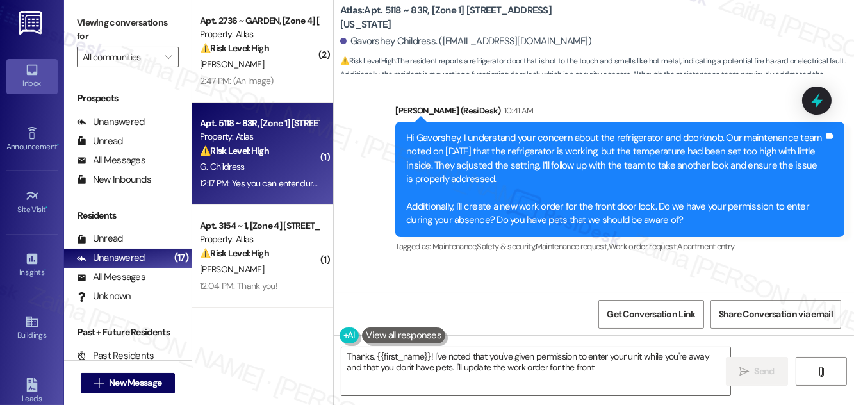
scroll to position [1424, 0]
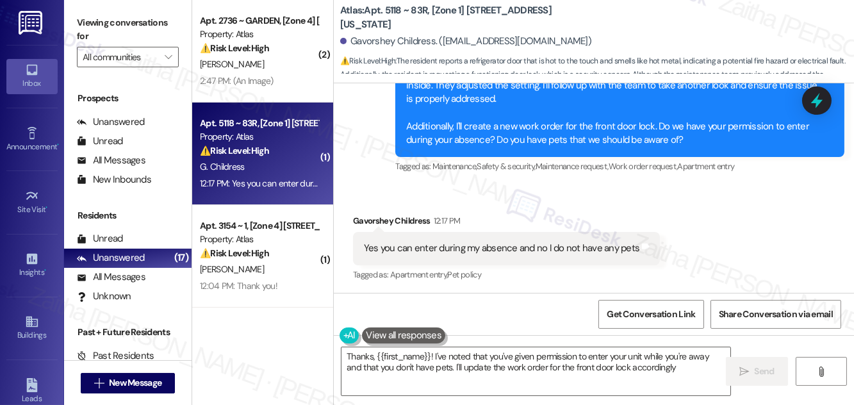
type textarea "Thanks, {{first_name}}! I've noted that you've given permission to enter your u…"
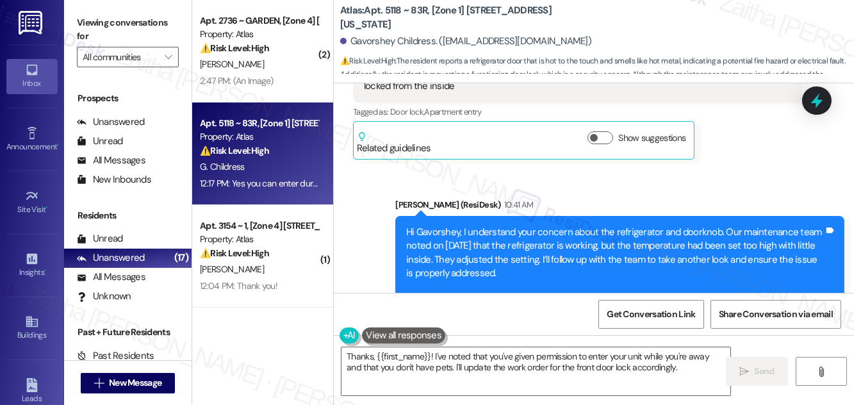
scroll to position [1425, 0]
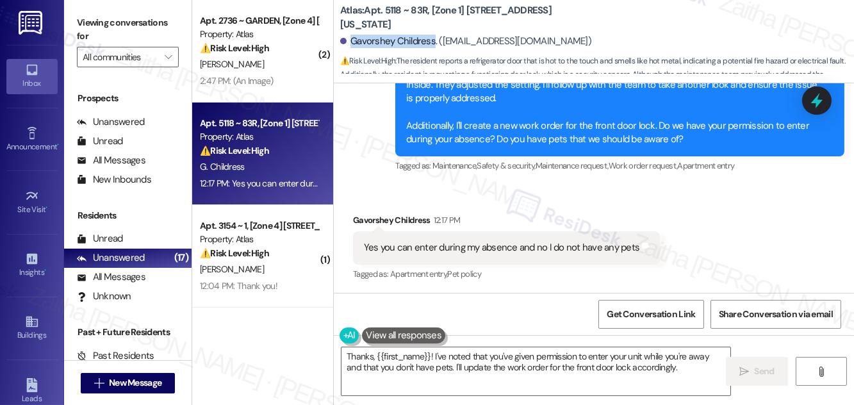
drag, startPoint x: 352, startPoint y: 42, endPoint x: 433, endPoint y: 37, distance: 80.9
click at [433, 37] on div "Gavorshey Childress. (gvo2424@gmail.com)" at bounding box center [465, 41] width 251 height 13
copy div "Gavorshey Childress"
click at [675, 363] on textarea "Thanks, {{first_name}}! I've noted that you've given permission to enter your u…" at bounding box center [536, 371] width 389 height 48
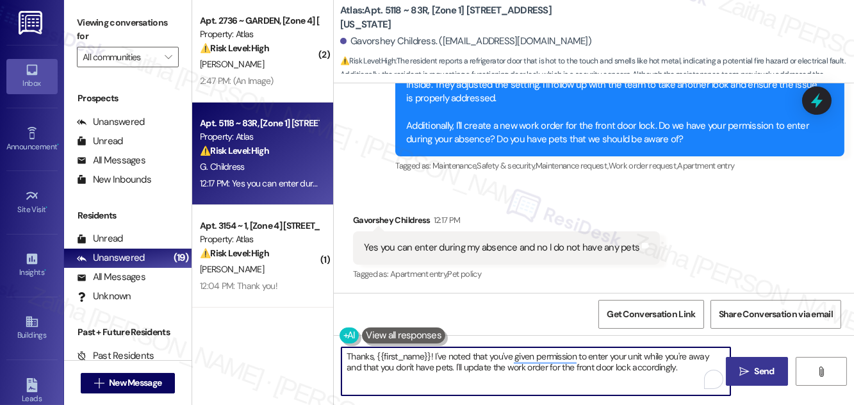
drag, startPoint x: 759, startPoint y: 375, endPoint x: 745, endPoint y: 360, distance: 20.9
click at [759, 375] on span "Send" at bounding box center [765, 371] width 20 height 13
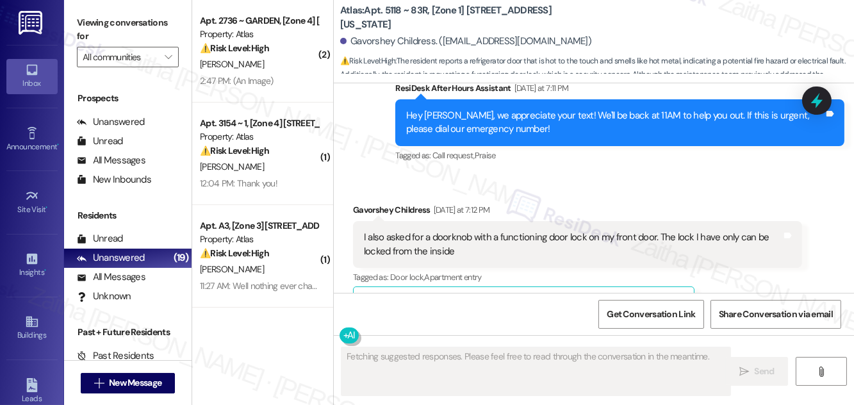
scroll to position [1075, 0]
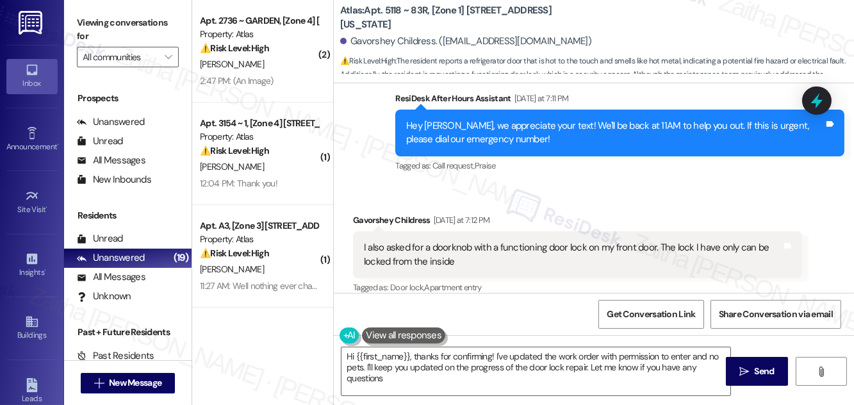
type textarea "Hi {{first_name}}, thanks for confirming! I've updated the work order with perm…"
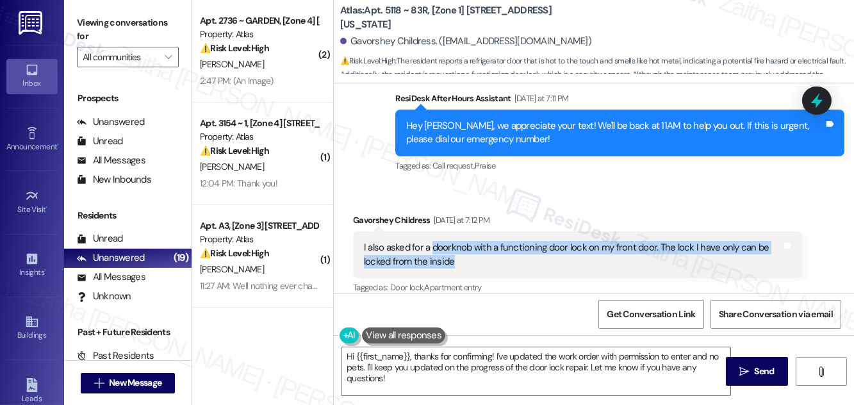
drag, startPoint x: 431, startPoint y: 247, endPoint x: 466, endPoint y: 255, distance: 36.7
click at [466, 255] on div "I also asked for a doorknob with a functioning door lock on my front door. The …" at bounding box center [573, 255] width 418 height 28
copy div "doorknob with a functioning door lock on my front door. The lock I have only ca…"
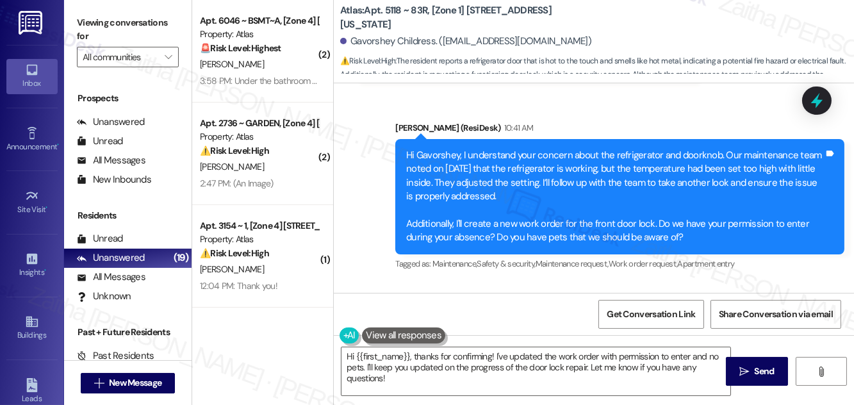
scroll to position [1366, 0]
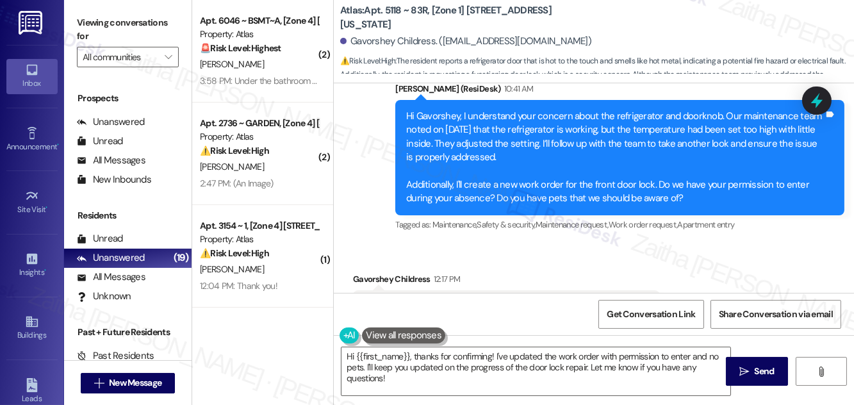
click at [591, 254] on div "Received via SMS Gavorshey Childress 12:17 PM Yes you can enter during my absen…" at bounding box center [594, 297] width 520 height 108
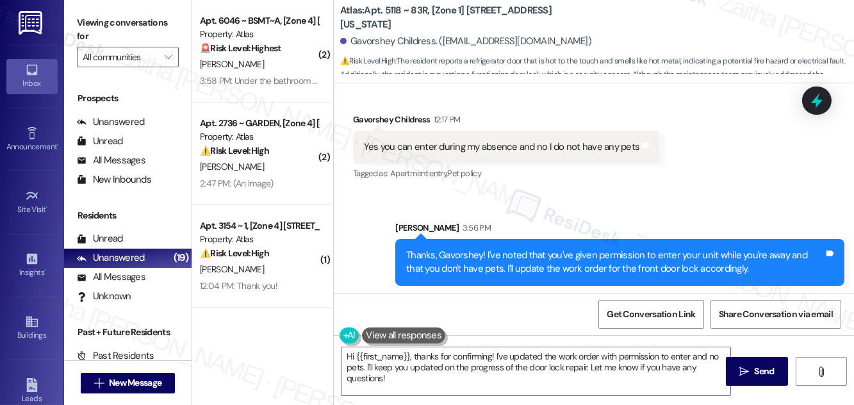
scroll to position [1528, 0]
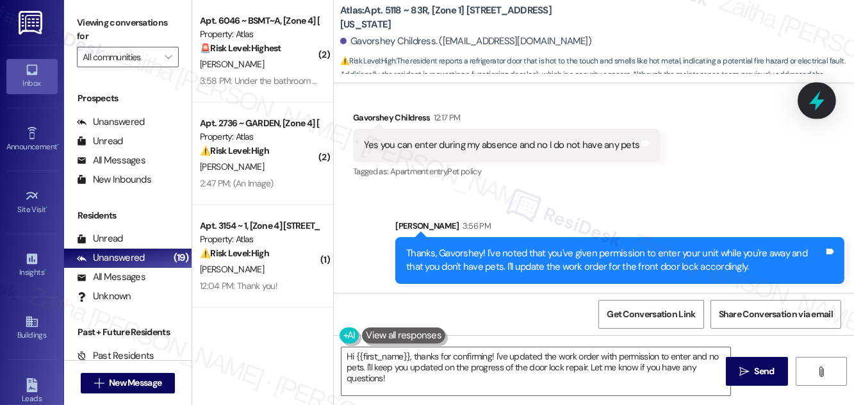
click at [818, 104] on icon at bounding box center [816, 101] width 15 height 20
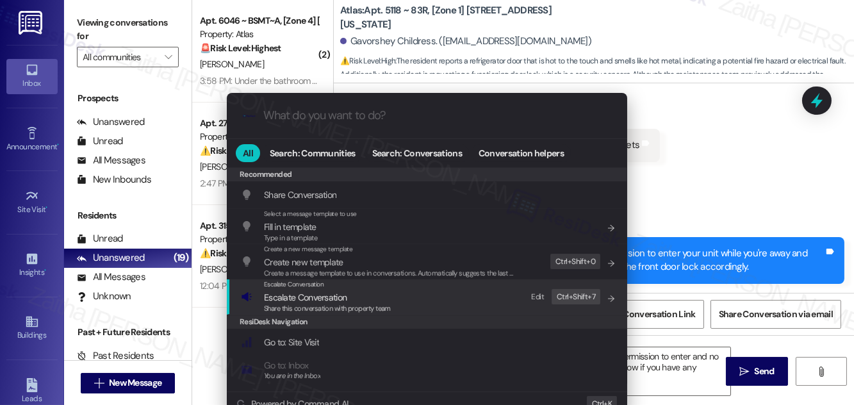
click at [306, 303] on div "Share this conversation with property team" at bounding box center [327, 309] width 127 height 12
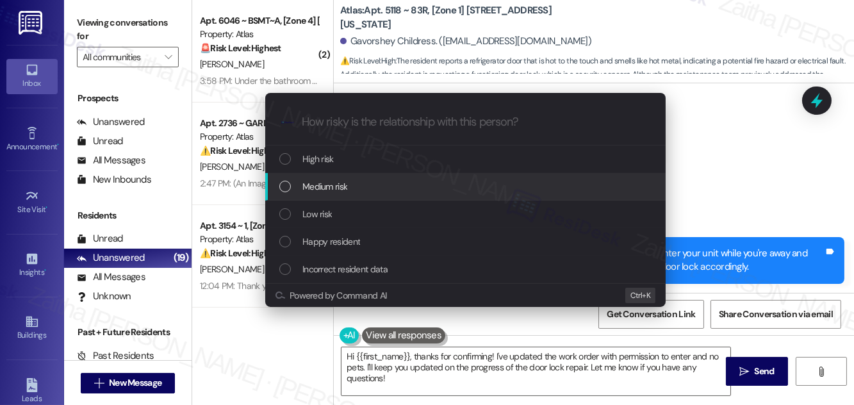
click at [333, 190] on span "Medium risk" at bounding box center [324, 186] width 45 height 14
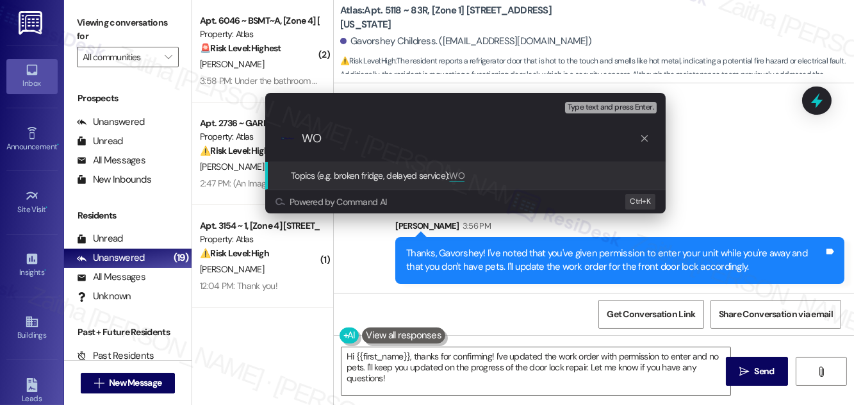
paste input "#166708"
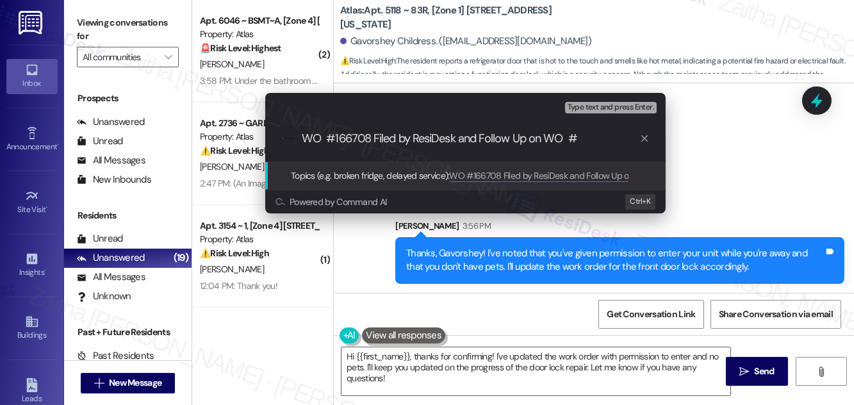
paste input "166105"
click at [338, 136] on input "WO #166708 Filed by ResiDesk and Follow Up on WO # 166105(refrigerator)" at bounding box center [471, 138] width 338 height 13
type input "WO #166708(door lock) Filed by ResiDesk and Follow Up on WO # 166105(refrigerat…"
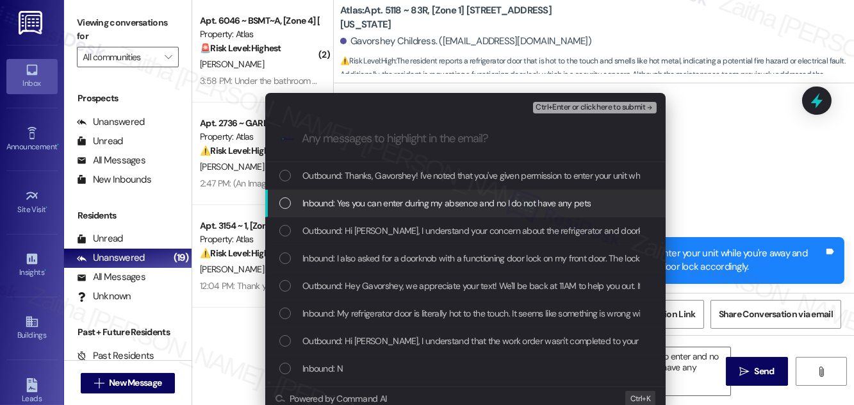
click at [456, 207] on span "Inbound: Yes you can enter during my absence and no I do not have any pets" at bounding box center [446, 203] width 288 height 14
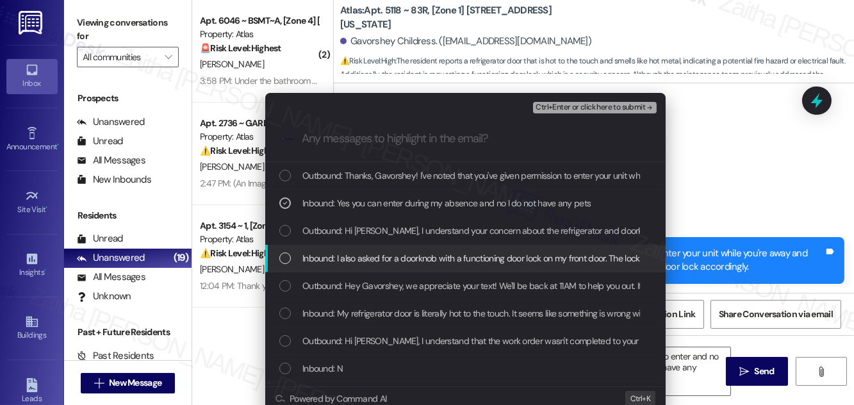
click at [438, 256] on span "Inbound: I also asked for a doorknob with a functioning door lock on my front d…" at bounding box center [547, 258] width 491 height 14
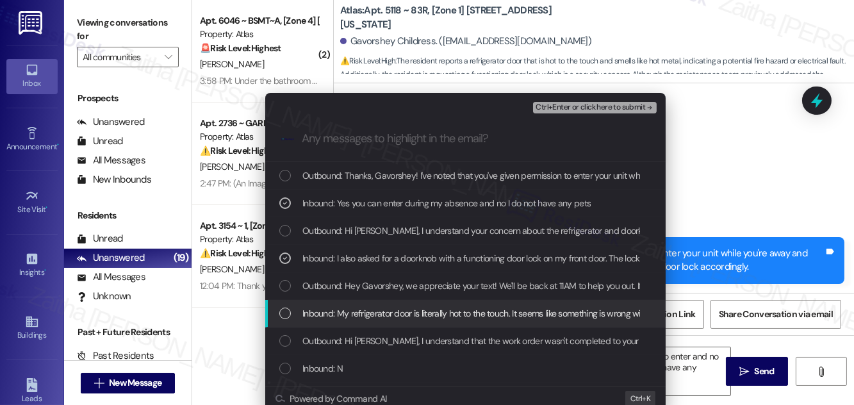
click at [431, 312] on span "Inbound: My refrigerator door is literally hot to the touch. It seems like some…" at bounding box center [627, 313] width 651 height 14
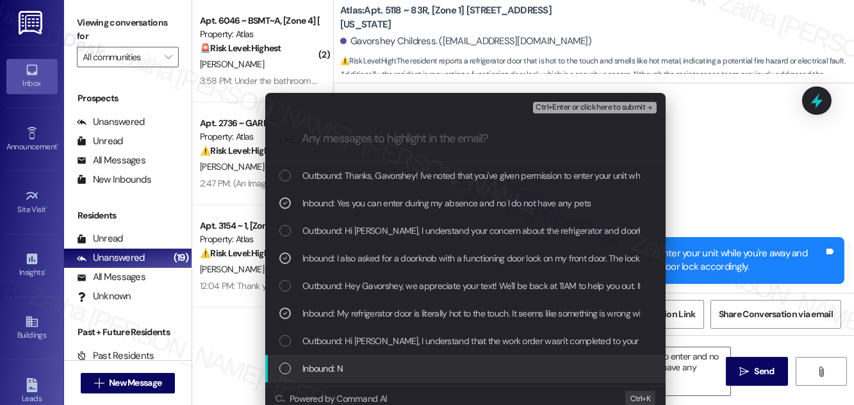
click at [384, 375] on div "Inbound: N" at bounding box center [466, 368] width 375 height 14
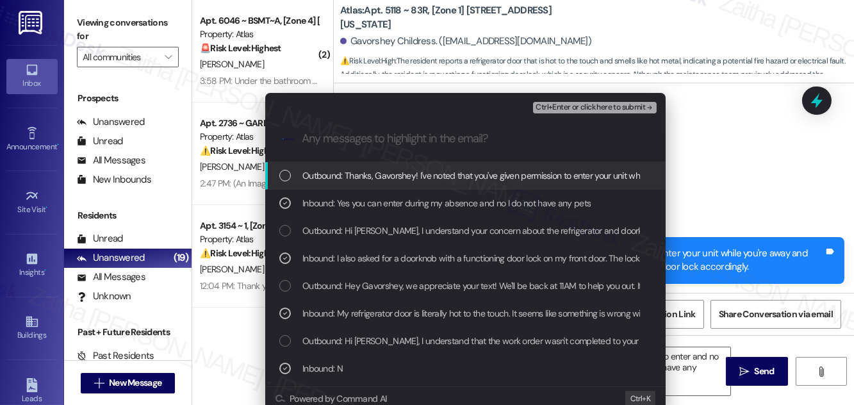
click at [572, 105] on span "Ctrl+Enter or click here to submit" at bounding box center [591, 107] width 110 height 9
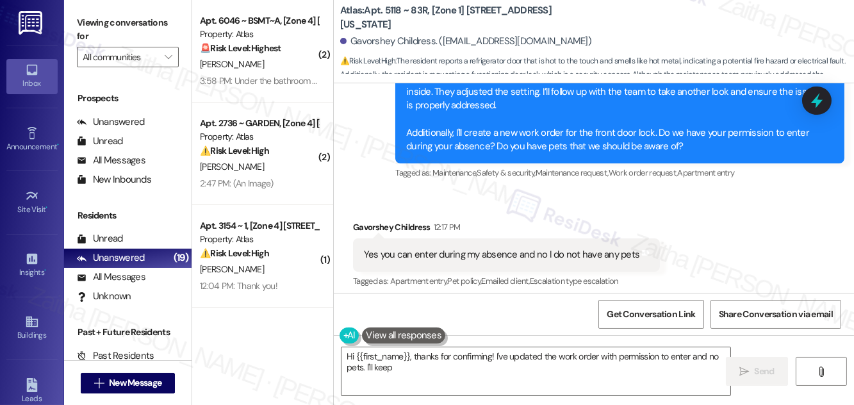
scroll to position [1424, 0]
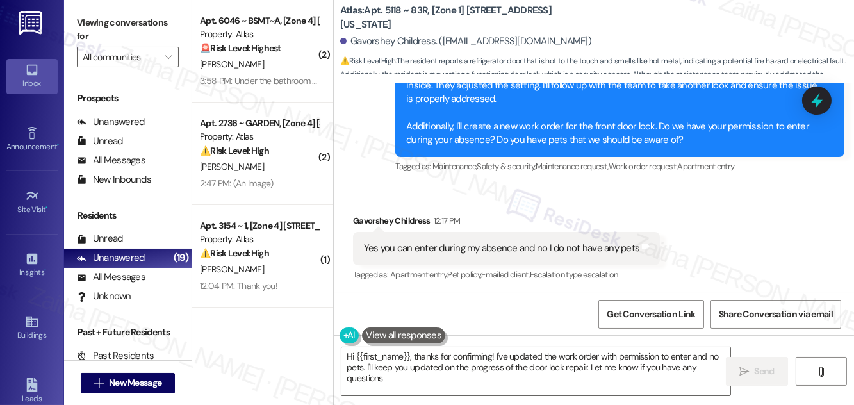
type textarea "Hi {{first_name}}, thanks for confirming! I've updated the work order with perm…"
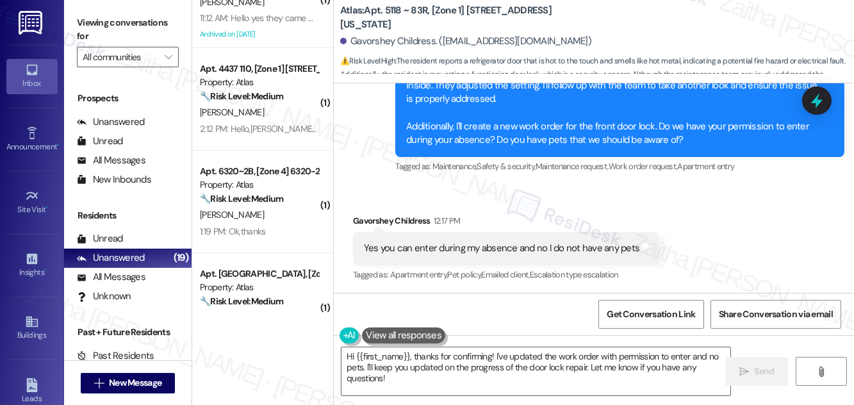
scroll to position [466, 0]
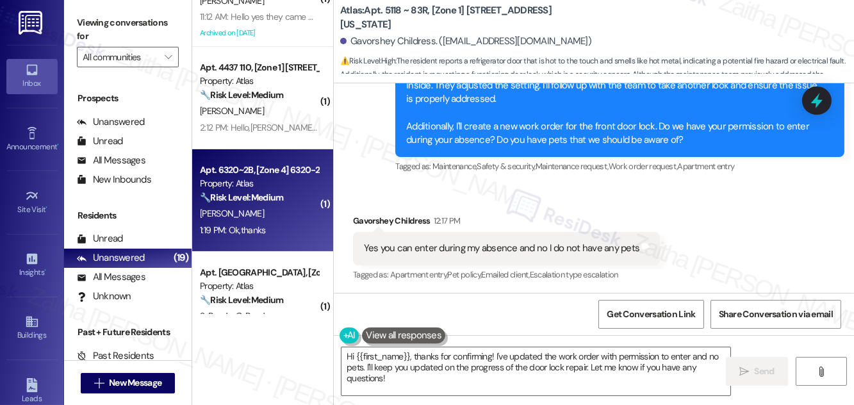
click at [282, 226] on div "1:19 PM: Ok,thanks 1:19 PM: Ok,thanks" at bounding box center [259, 230] width 121 height 16
type textarea "Hi {{first_name}}, thanks for confirming! I've updated the work order with perm…"
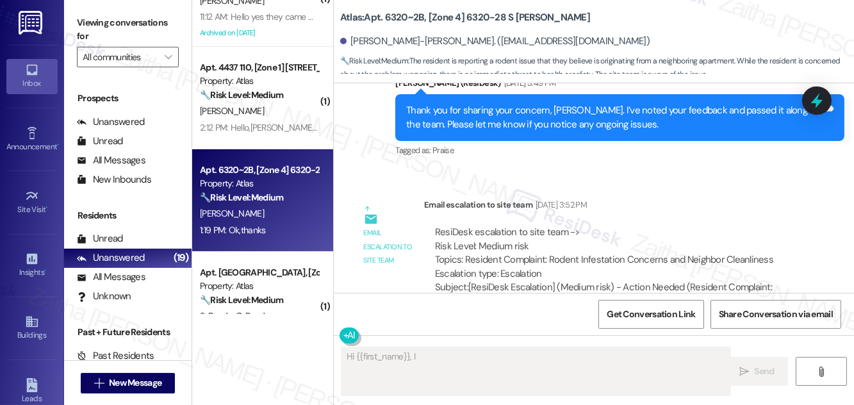
scroll to position [38364, 0]
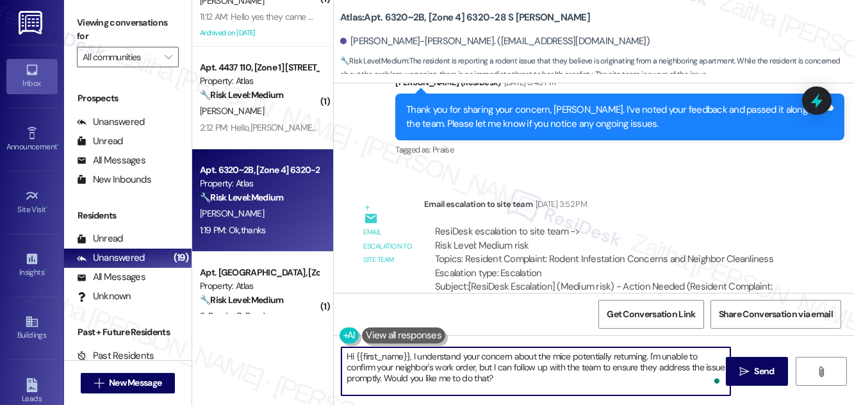
drag, startPoint x: 349, startPoint y: 352, endPoint x: 550, endPoint y: 387, distance: 204.2
click at [550, 387] on textarea "Hi {{first_name}}, I understand your concern about the mice potentially returni…" at bounding box center [536, 371] width 389 height 48
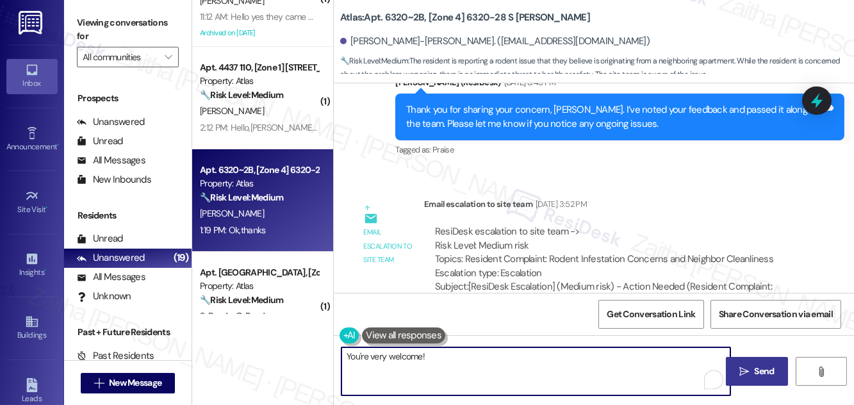
type textarea "You're very welcome!"
click at [762, 374] on span "Send" at bounding box center [765, 371] width 20 height 13
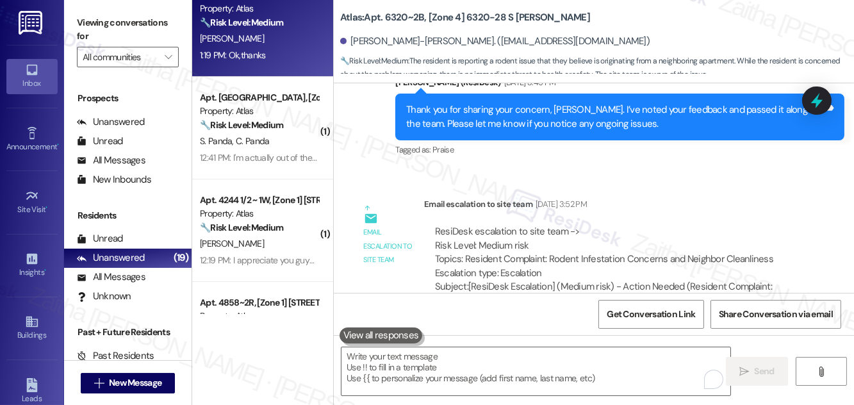
scroll to position [38363, 0]
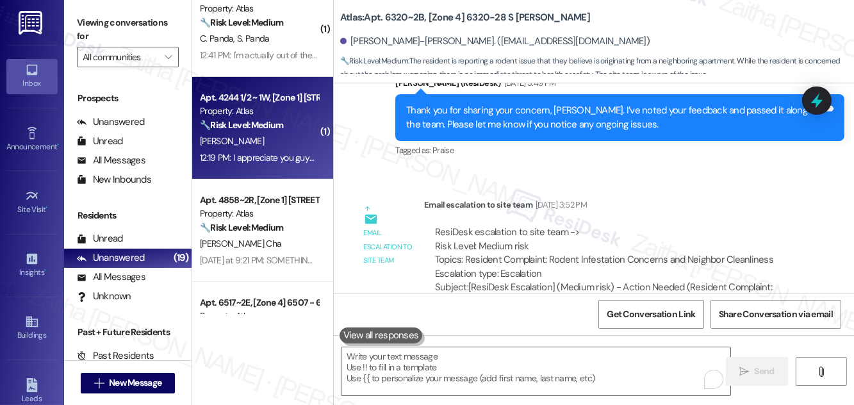
click at [286, 140] on div "B. Lucas" at bounding box center [259, 141] width 121 height 16
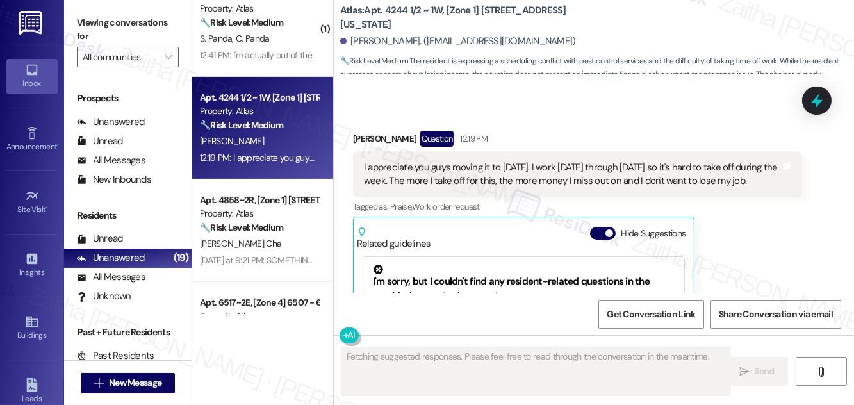
scroll to position [6992, 0]
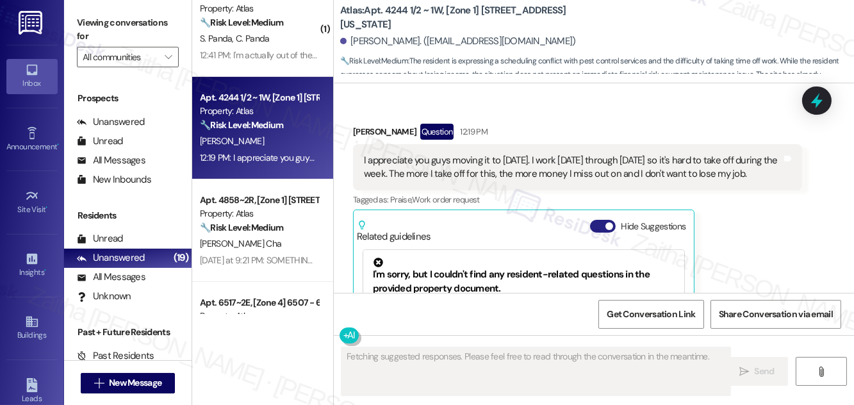
click at [596, 220] on button "Hide Suggestions" at bounding box center [603, 226] width 26 height 13
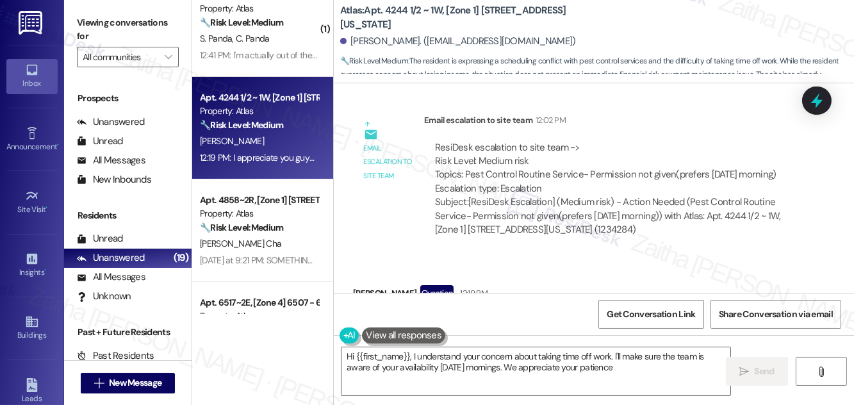
type textarea "Hi {{first_name}}, I understand your concern about taking time off work. I'll m…"
drag, startPoint x: 358, startPoint y: 192, endPoint x: 755, endPoint y: 215, distance: 397.9
click at [755, 306] on div "I appreciate you guys moving it to Friday. I work Monday through Friday so it's…" at bounding box center [577, 329] width 449 height 47
copy div "I appreciate you guys moving it to Friday. I work Monday through Friday so it's…"
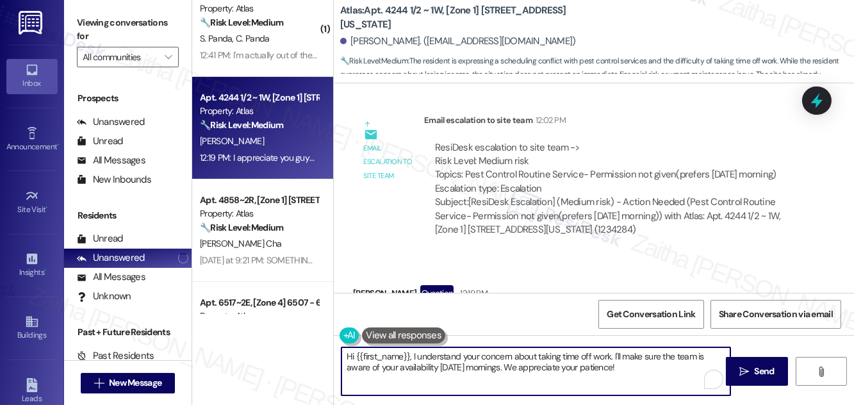
drag, startPoint x: 346, startPoint y: 353, endPoint x: 637, endPoint y: 379, distance: 292.0
click at [637, 379] on textarea "Hi {{first_name}}, I understand your concern about taking time off work. I'll m…" at bounding box center [536, 371] width 389 height 48
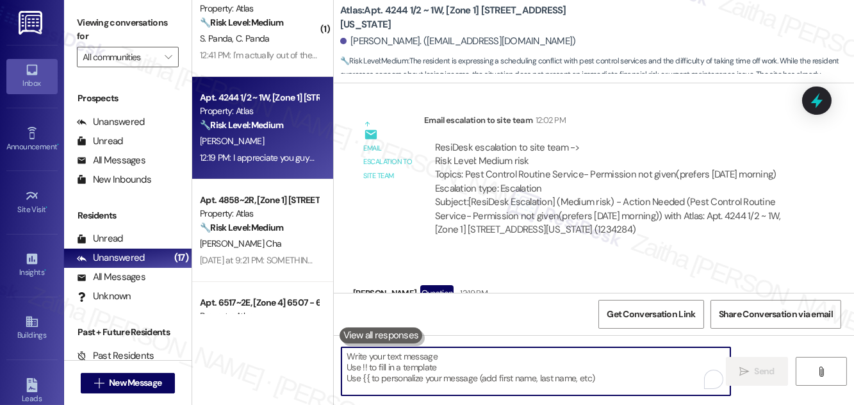
click at [449, 356] on textarea "To enrich screen reader interactions, please activate Accessibility in Grammarl…" at bounding box center [536, 371] width 389 height 48
paste textarea "Thank you for sharing this, {{first_name}}. I completely understand how difficu…"
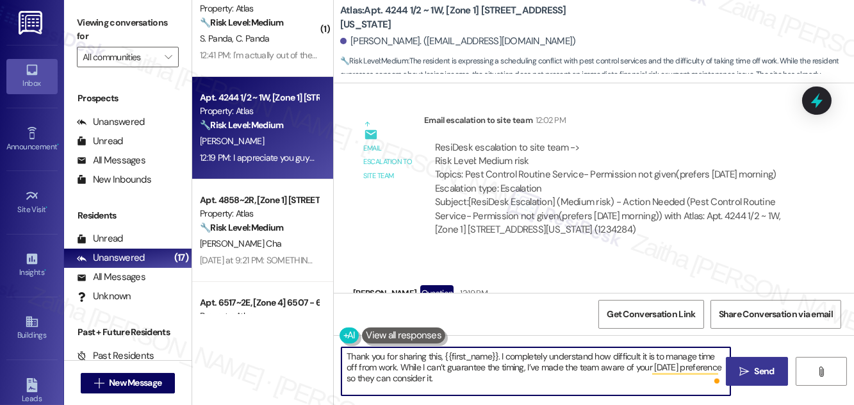
type textarea "Thank you for sharing this, {{first_name}}. I completely understand how difficu…"
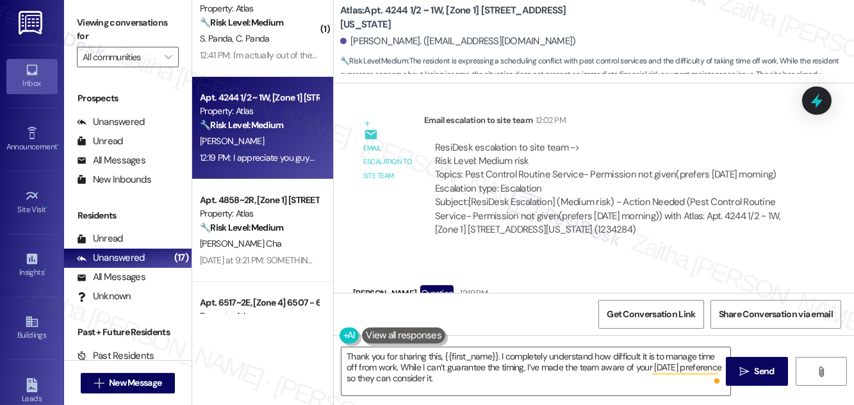
drag, startPoint x: 754, startPoint y: 370, endPoint x: 705, endPoint y: 311, distance: 76.0
click at [754, 370] on span "Send" at bounding box center [764, 371] width 25 height 13
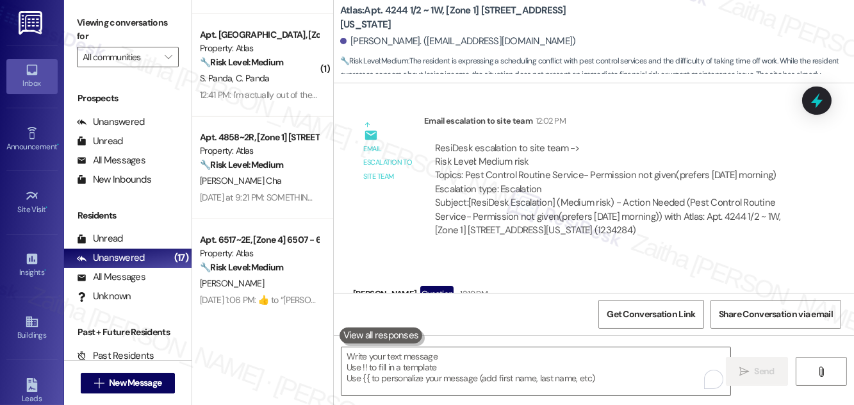
scroll to position [641, 0]
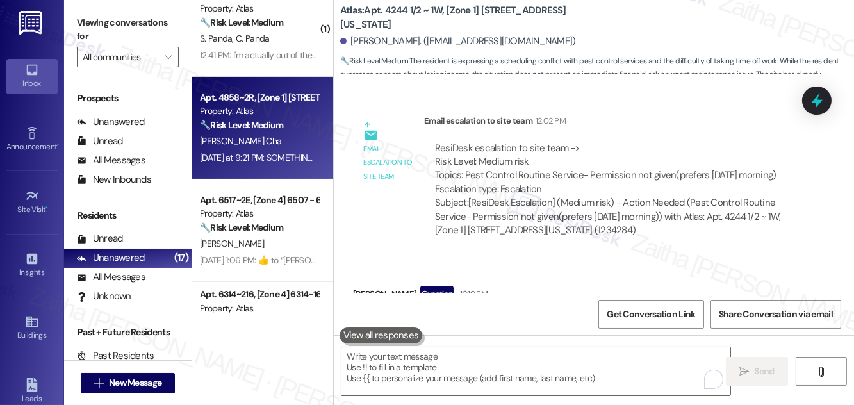
click at [302, 142] on div "L. Lumpkin Cha" at bounding box center [259, 141] width 121 height 16
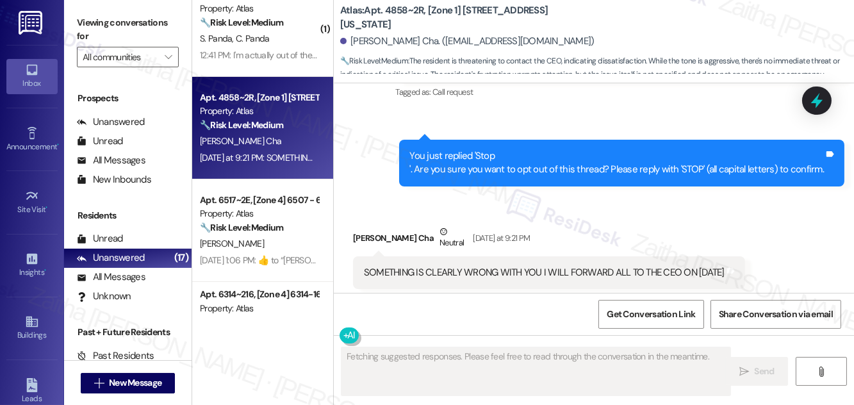
scroll to position [2346, 0]
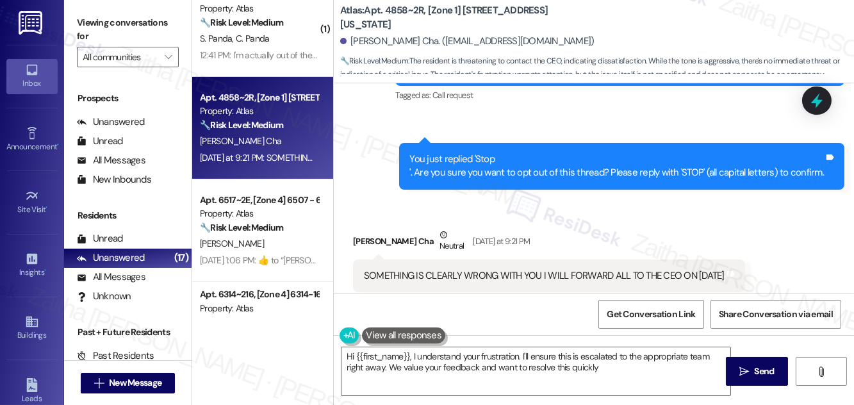
type textarea "Hi {{first_name}}, I understand your frustration. I'll ensure this is escalated…"
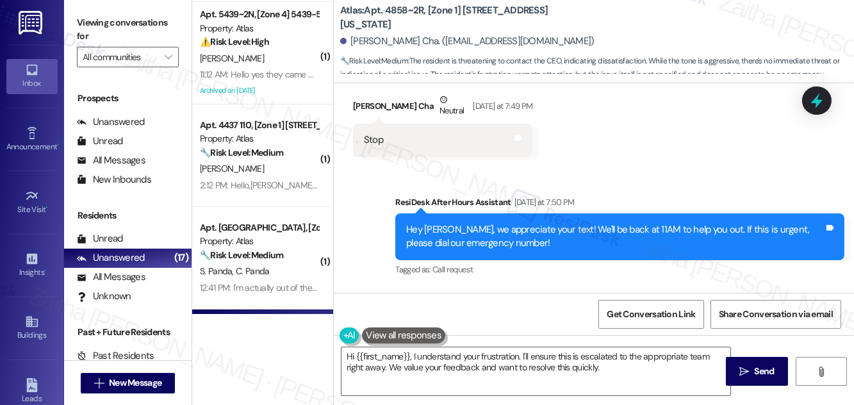
scroll to position [408, 0]
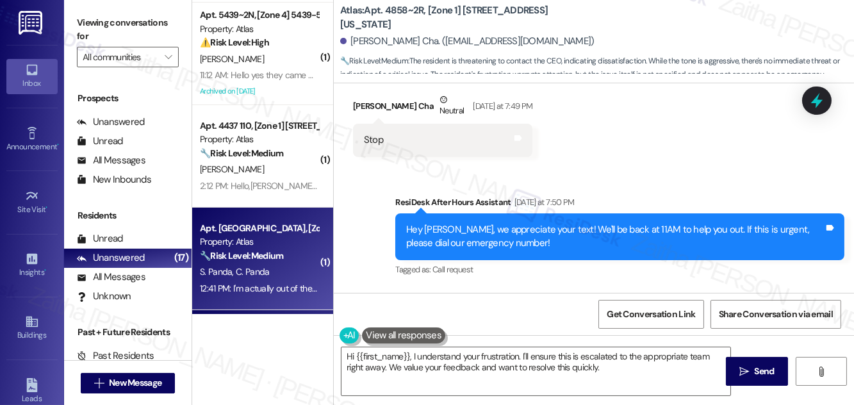
click at [297, 270] on div "S. Panda C. Panda" at bounding box center [259, 272] width 121 height 16
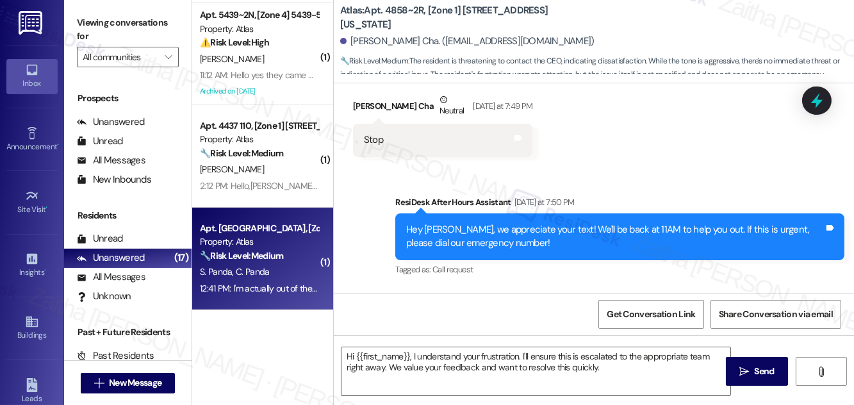
type textarea "Fetching suggested responses. Please feel free to read through the conversation…"
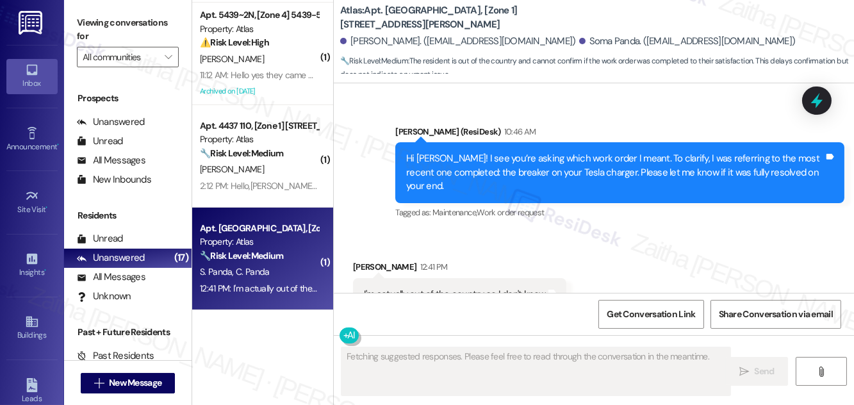
scroll to position [2061, 0]
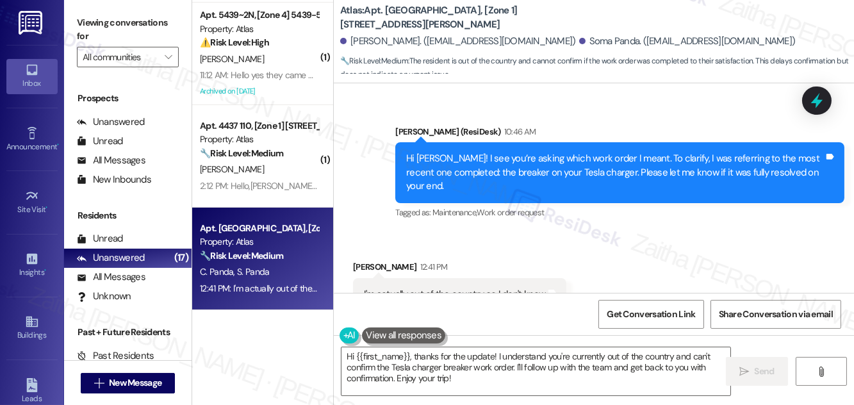
click at [375, 260] on div "Christopher Panda 12:41 PM" at bounding box center [459, 269] width 213 height 18
copy div "Christopher"
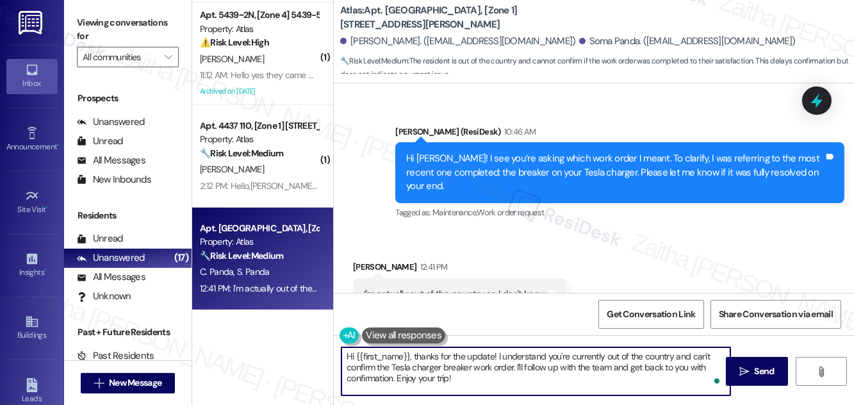
drag, startPoint x: 416, startPoint y: 354, endPoint x: 348, endPoint y: 354, distance: 68.6
click at [348, 354] on textarea "Hi {{first_name}}, thanks for the update! I understand you're currently out of …" at bounding box center [536, 371] width 389 height 48
click at [427, 355] on textarea "Thanks for the update! I understand you're currently out of the country and can…" at bounding box center [536, 371] width 389 height 48
paste textarea "Christopher"
drag, startPoint x: 482, startPoint y: 367, endPoint x: 499, endPoint y: 382, distance: 22.7
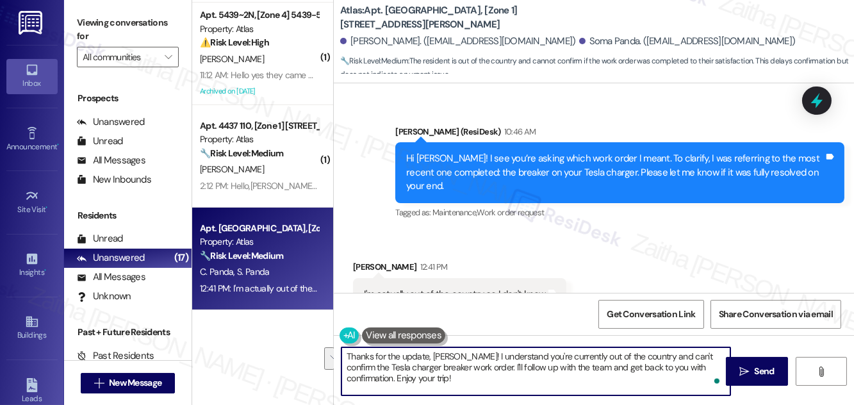
click at [499, 382] on textarea "Thanks for the update, Christopher! I understand you're currently out of the co…" at bounding box center [536, 371] width 389 height 48
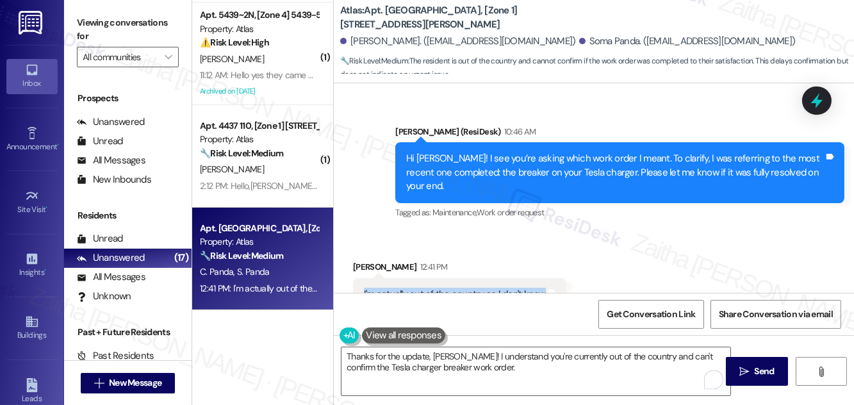
drag, startPoint x: 360, startPoint y: 263, endPoint x: 586, endPoint y: 271, distance: 226.3
click at [586, 271] on div "Received via SMS Christopher Panda 12:41 PM I'm actually out of the country so …" at bounding box center [594, 275] width 520 height 89
copy div "I'm actually out of the country so I don't know Tags and notes"
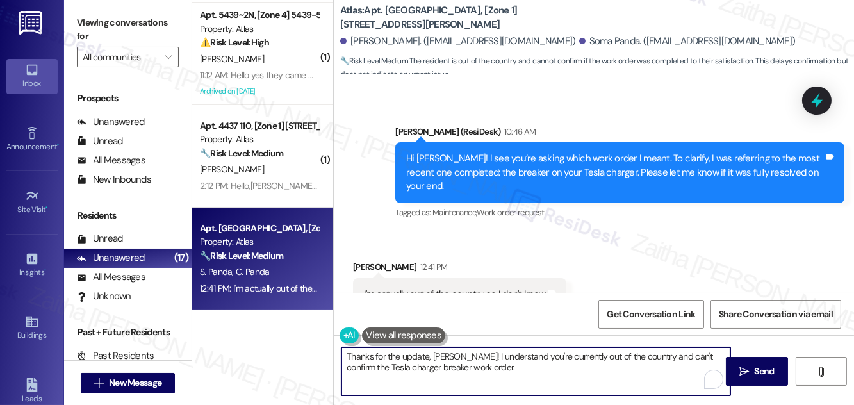
click at [511, 368] on textarea "Thanks for the update, Christopher! I understand you're currently out of the co…" at bounding box center [536, 371] width 389 height 48
paste textarea "No worries—just reach out once you’re back"
drag, startPoint x: 478, startPoint y: 356, endPoint x: 525, endPoint y: 365, distance: 48.3
click at [525, 365] on textarea "Thanks for the update, Christopher! I understand you're currently out of the co…" at bounding box center [536, 371] width 389 height 48
click at [493, 368] on textarea "Thanks for the update, Christopher! I understand you're currently out of the co…" at bounding box center [536, 371] width 389 height 48
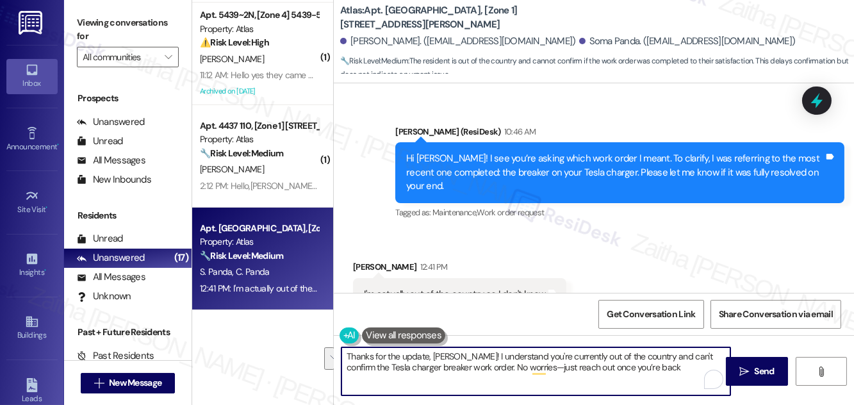
click at [481, 355] on textarea "Thanks for the update, Christopher! I understand you're currently out of the co…" at bounding box center [536, 371] width 389 height 48
drag, startPoint x: 477, startPoint y: 354, endPoint x: 487, endPoint y: 364, distance: 14.5
click at [487, 363] on textarea "Thanks for the update, Christopher! I understand you're currently out of the co…" at bounding box center [536, 371] width 389 height 48
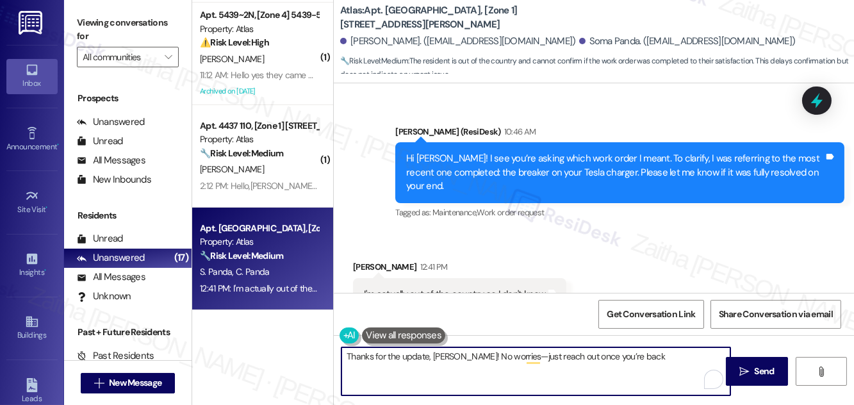
click at [665, 354] on textarea "Thanks for the update, Christopher! No worries—just reach out once you’re back" at bounding box center [536, 371] width 389 height 48
paste textarea "Safe travels in the meantime!"
drag, startPoint x: 524, startPoint y: 351, endPoint x: 533, endPoint y: 367, distance: 17.8
click at [533, 367] on textarea "Thanks for the update, Christopher! No worries—just reach out once you’re back.…" at bounding box center [536, 371] width 389 height 48
paste textarea "We’ll be ready to assist once you return"
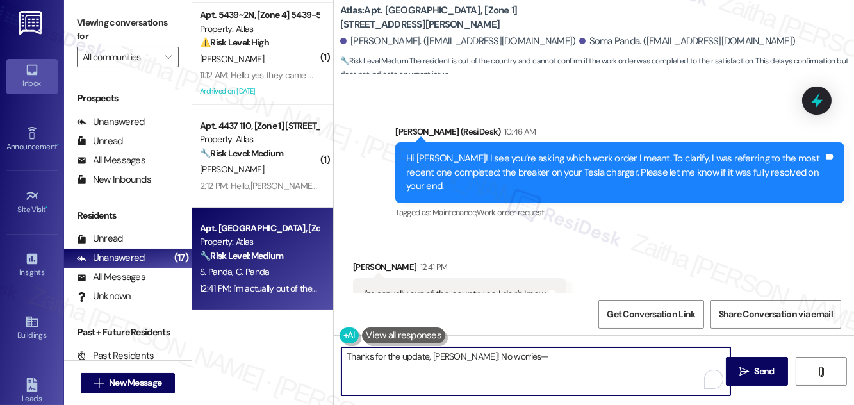
type textarea "Thanks for the update, Christopher! No worries—We’ll be ready to assist once yo…"
click at [534, 350] on textarea "Thanks for the update, Christopher! No worries—We’ll be ready to assist once yo…" at bounding box center [536, 371] width 389 height 48
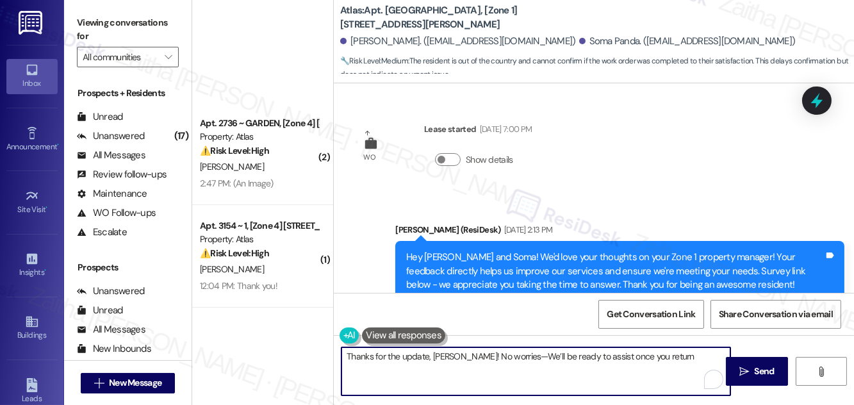
scroll to position [2061, 0]
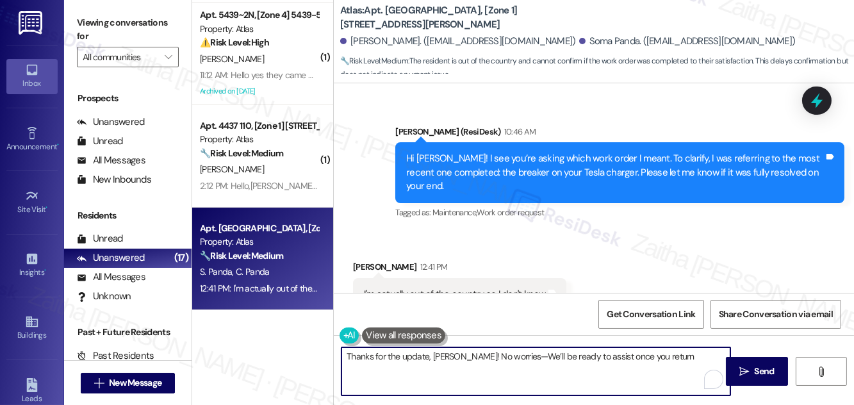
click at [676, 356] on textarea "Thanks for the update, Christopher! No worries—We’ll be ready to assist once yo…" at bounding box center [536, 371] width 389 height 48
type textarea "Thanks for the update, Christopher! No worries—We’ll be ready to assist once yo…"
click at [761, 374] on span "Send" at bounding box center [765, 371] width 20 height 13
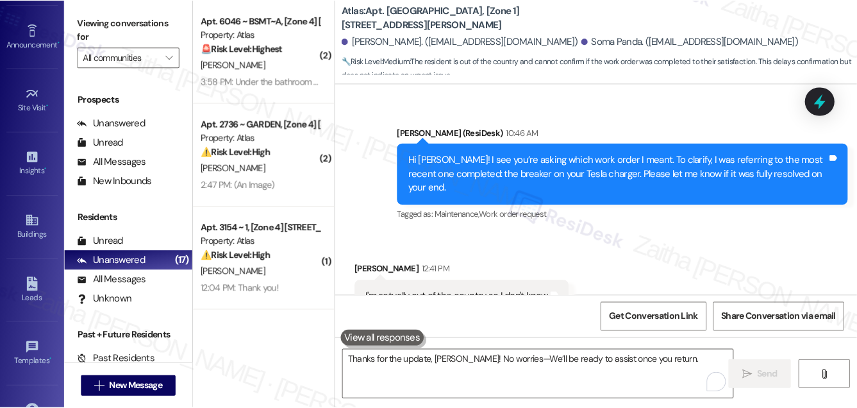
scroll to position [201, 0]
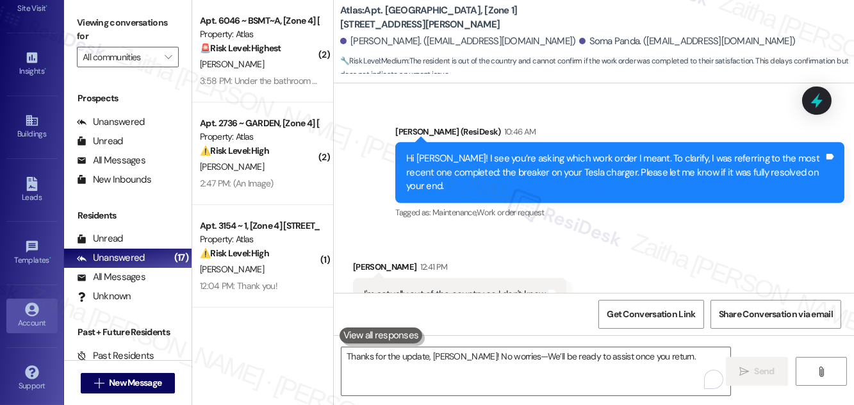
click at [39, 308] on link "Account" at bounding box center [31, 316] width 51 height 35
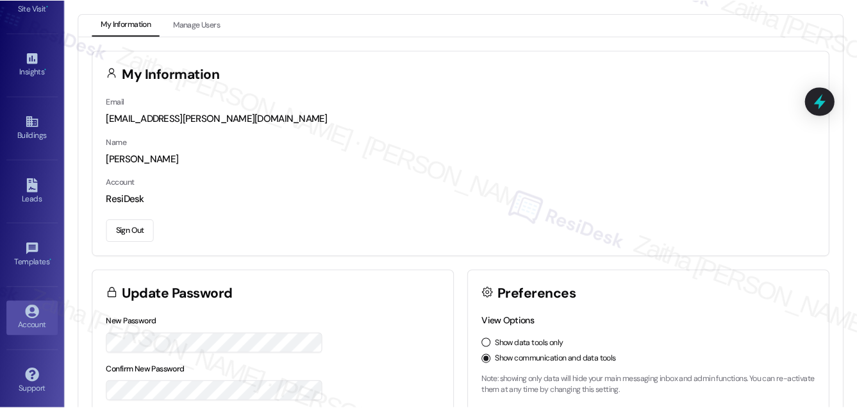
scroll to position [199, 0]
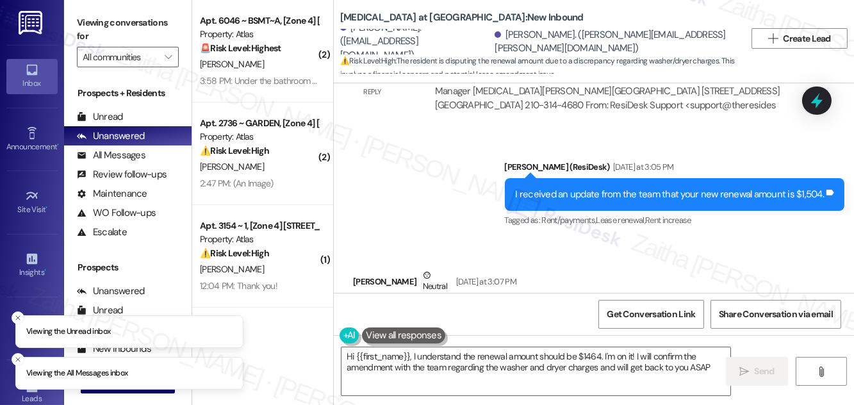
type textarea "Hi {{first_name}}, I understand the renewal amount should be $1464. I'm on it! …"
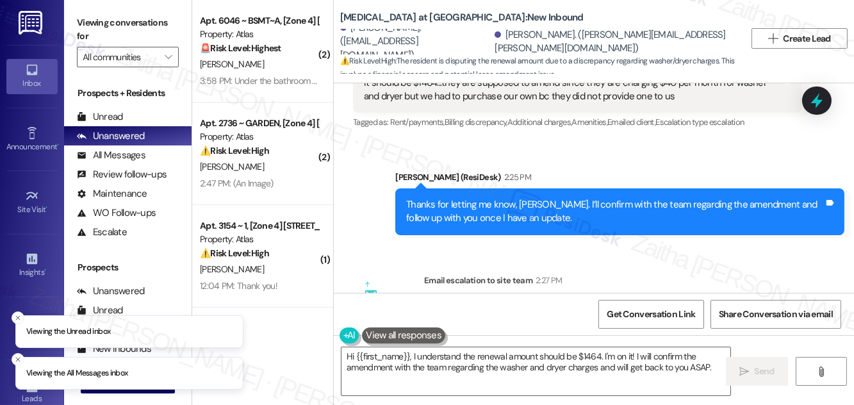
scroll to position [4475, 0]
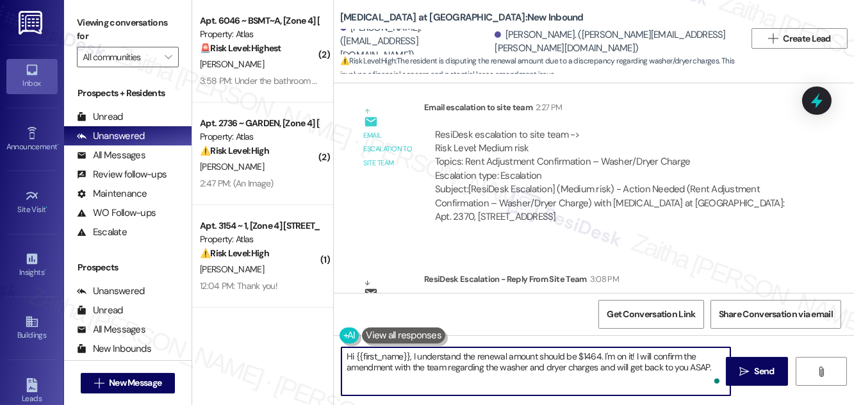
drag, startPoint x: 343, startPoint y: 352, endPoint x: 716, endPoint y: 367, distance: 373.2
click at [716, 367] on textarea "Hi {{first_name}}, I understand the renewal amount should be $1464. I'm on it! …" at bounding box center [536, 371] width 389 height 48
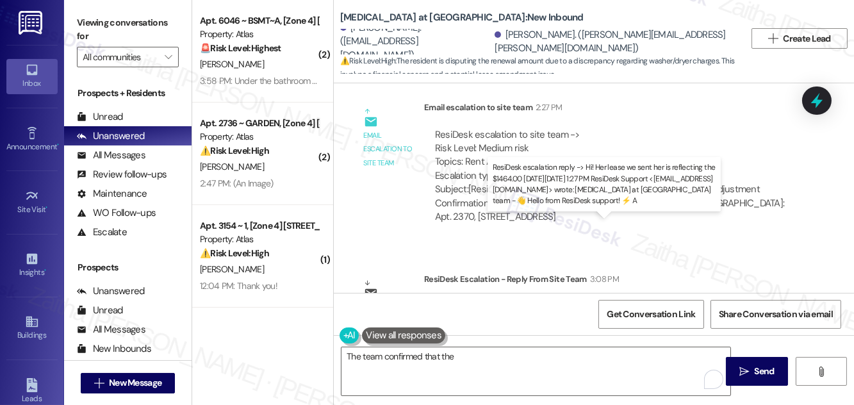
drag, startPoint x: 460, startPoint y: 237, endPoint x: 627, endPoint y: 243, distance: 166.7
click at [629, 299] on div "ResiDesk escalation reply -> Hi! Her lease we sent her is reflecting the $1464.…" at bounding box center [599, 326] width 329 height 54
copy div "lease we sent her is reflecting the $1464.0"
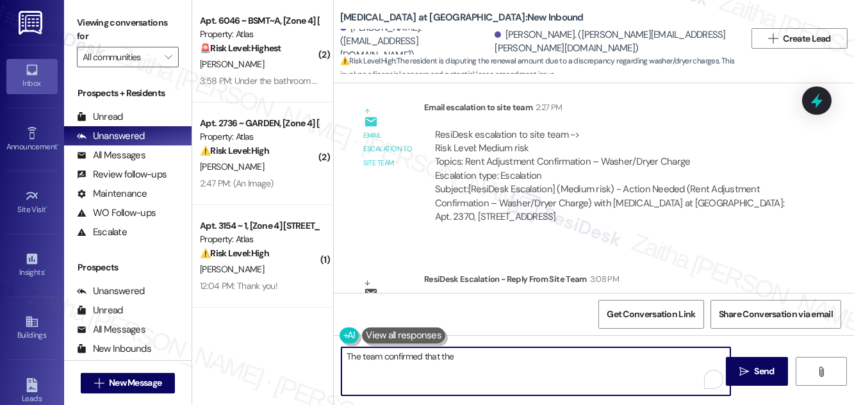
click at [493, 359] on textarea "The team confirmed that the" at bounding box center [536, 371] width 389 height 48
paste textarea "lease we sent her is reflecting the $1464.0"
click at [458, 351] on textarea "The team confirmed that the lease we sent her is reflecting the $1464.0" at bounding box center [536, 371] width 389 height 48
click at [518, 354] on textarea "The team confirmed that the lease we sent her is reflecting the $1464.0" at bounding box center [536, 371] width 389 height 48
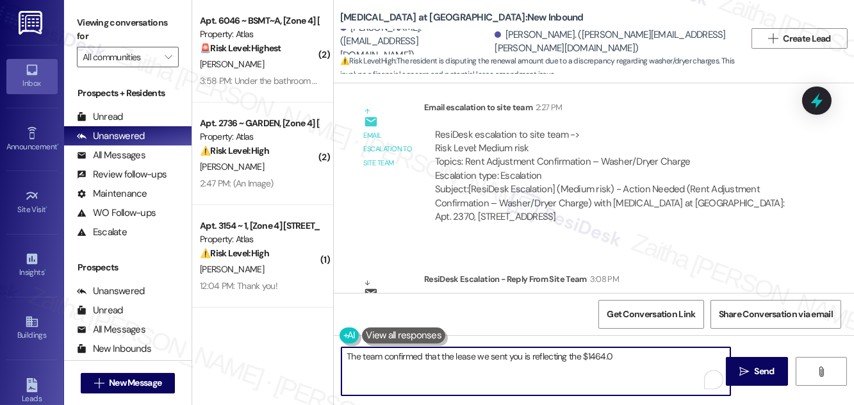
click at [654, 351] on textarea "The team confirmed that the lease we sent you is reflecting the $1464.0" at bounding box center [536, 371] width 389 height 48
drag, startPoint x: 344, startPoint y: 358, endPoint x: 634, endPoint y: 362, distance: 290.3
click at [634, 362] on textarea "The team confirmed that the lease we sent you reflects the $1464.00." at bounding box center [536, 371] width 389 height 48
click at [612, 361] on textarea "The team confirmed that the lease we sent you reflects the $1464.00." at bounding box center [536, 371] width 389 height 48
type textarea "The team confirmed that the lease we sent you reflects the $1464.00 amount."
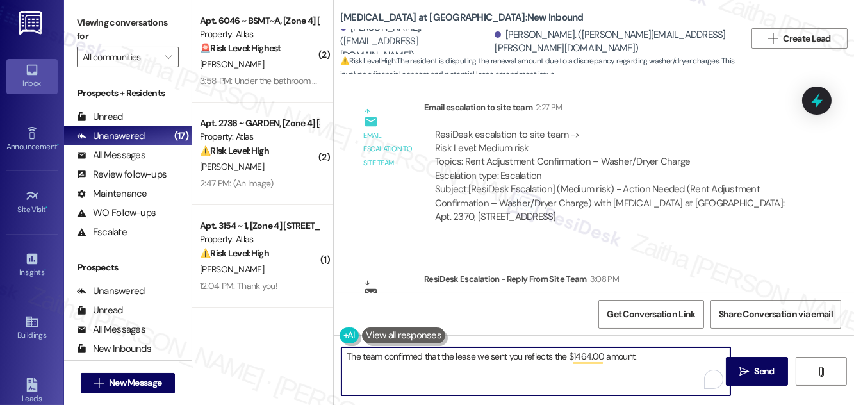
click at [516, 356] on textarea "The team confirmed that the lease we sent you reflects the $1464.00 amount." at bounding box center [536, 371] width 389 height 48
click at [655, 353] on textarea "The team confirmed that the lease we sent you reflects the $1464.00 amount." at bounding box center [536, 371] width 389 height 48
click at [493, 356] on textarea "The team confirmed that the lease we sent you reflects the $1464.00 amount." at bounding box center [536, 371] width 389 height 48
click at [765, 370] on span "Send" at bounding box center [765, 371] width 20 height 13
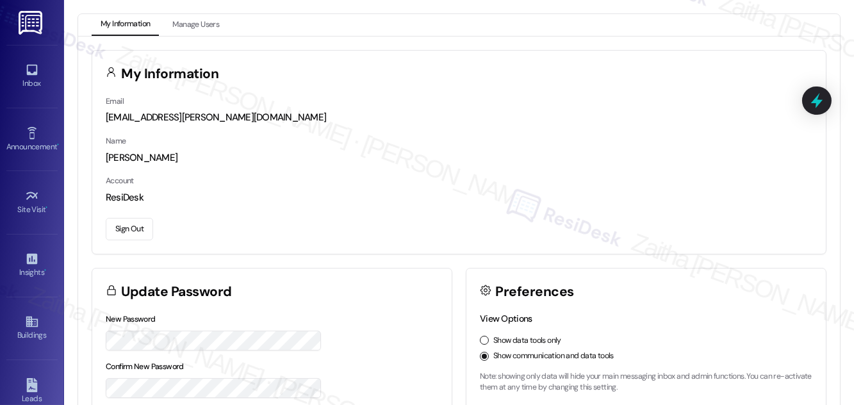
click at [126, 231] on button "Sign Out" at bounding box center [129, 229] width 47 height 22
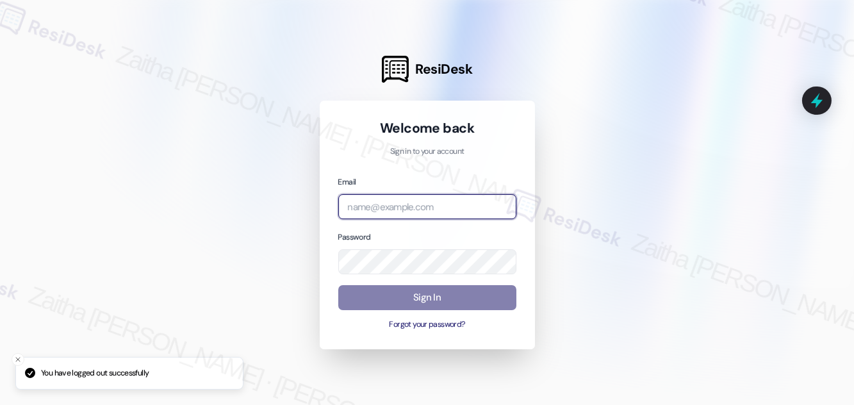
click at [406, 195] on input "email" at bounding box center [427, 206] width 178 height 25
drag, startPoint x: 395, startPoint y: 210, endPoint x: 289, endPoint y: 210, distance: 105.7
click at [289, 210] on div "ResiDesk Welcome back Sign in to your account Email jag Password Sign In Forgot…" at bounding box center [427, 202] width 854 height 405
paste input "[EMAIL_ADDRESS][PERSON_NAME][DOMAIN_NAME]"
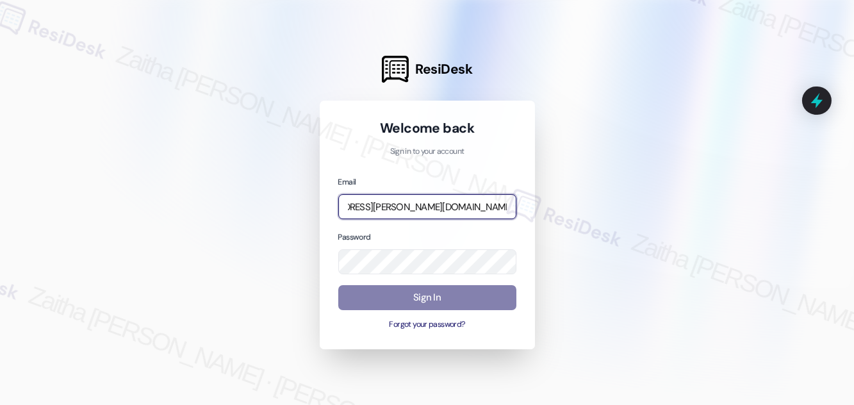
type input "[EMAIL_ADDRESS][PERSON_NAME][DOMAIN_NAME]"
